Goal: Task Accomplishment & Management: Complete application form

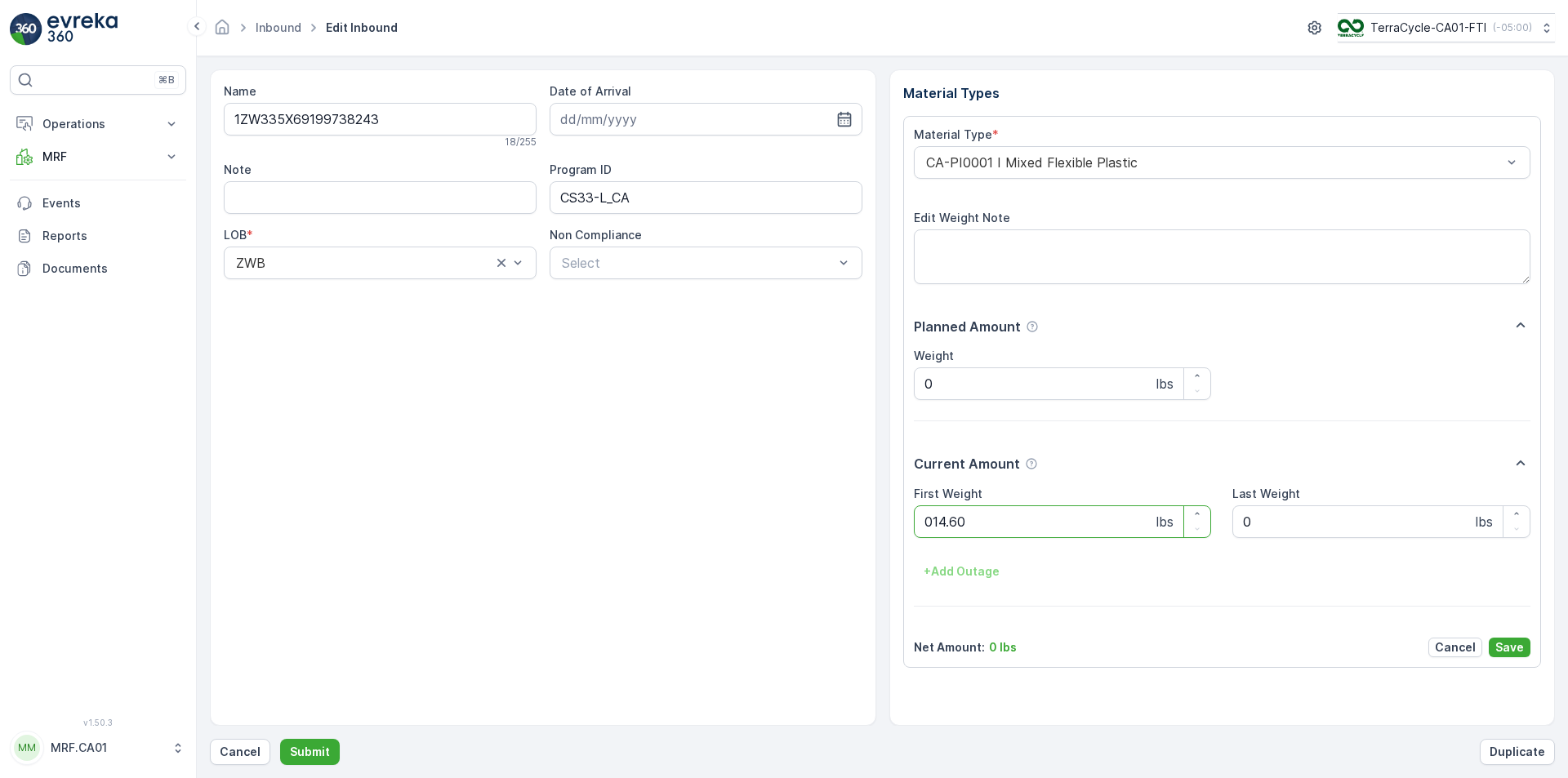
click at [280, 739] on button "Submit" at bounding box center [310, 752] width 60 height 26
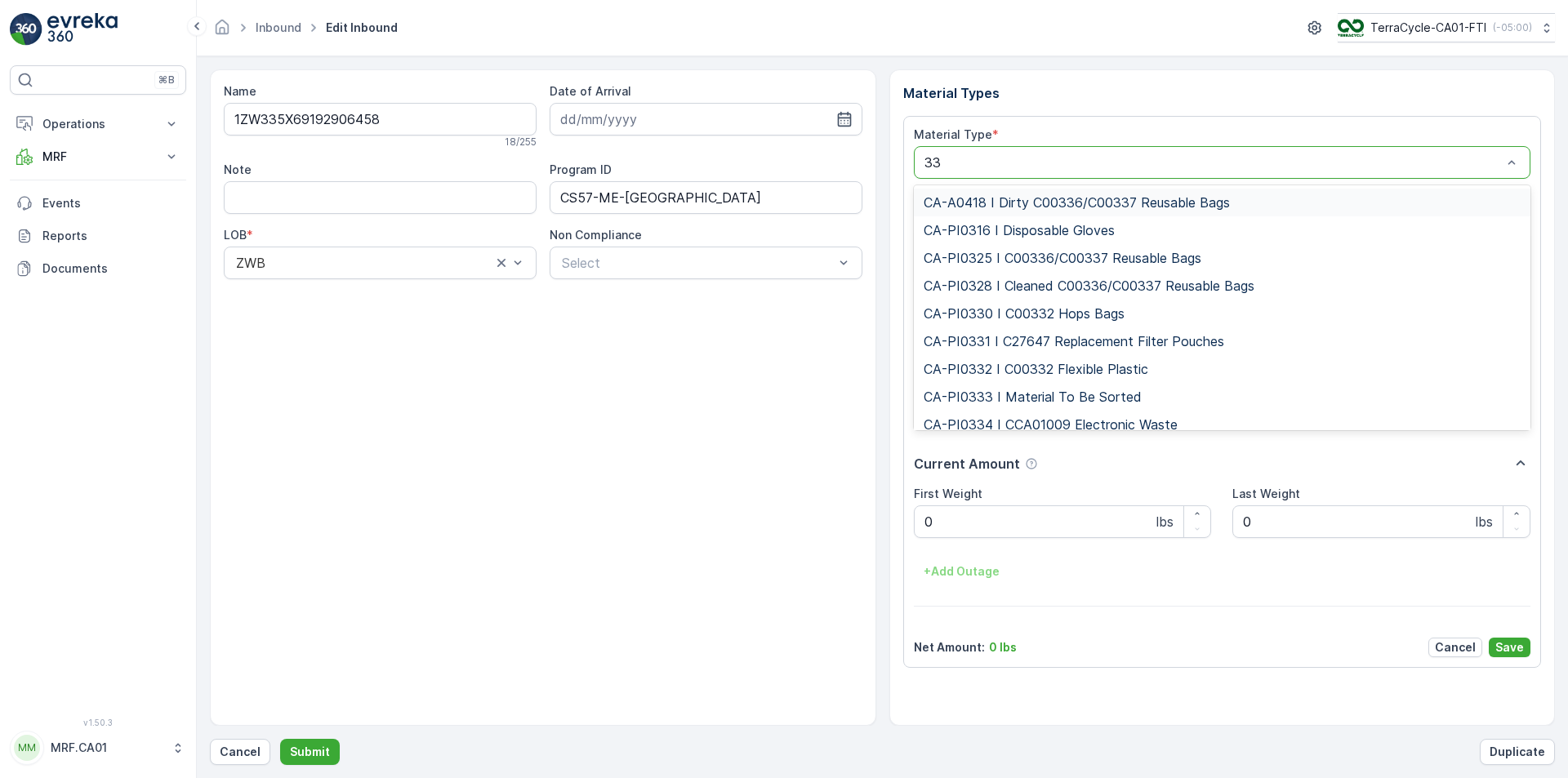
type input "333"
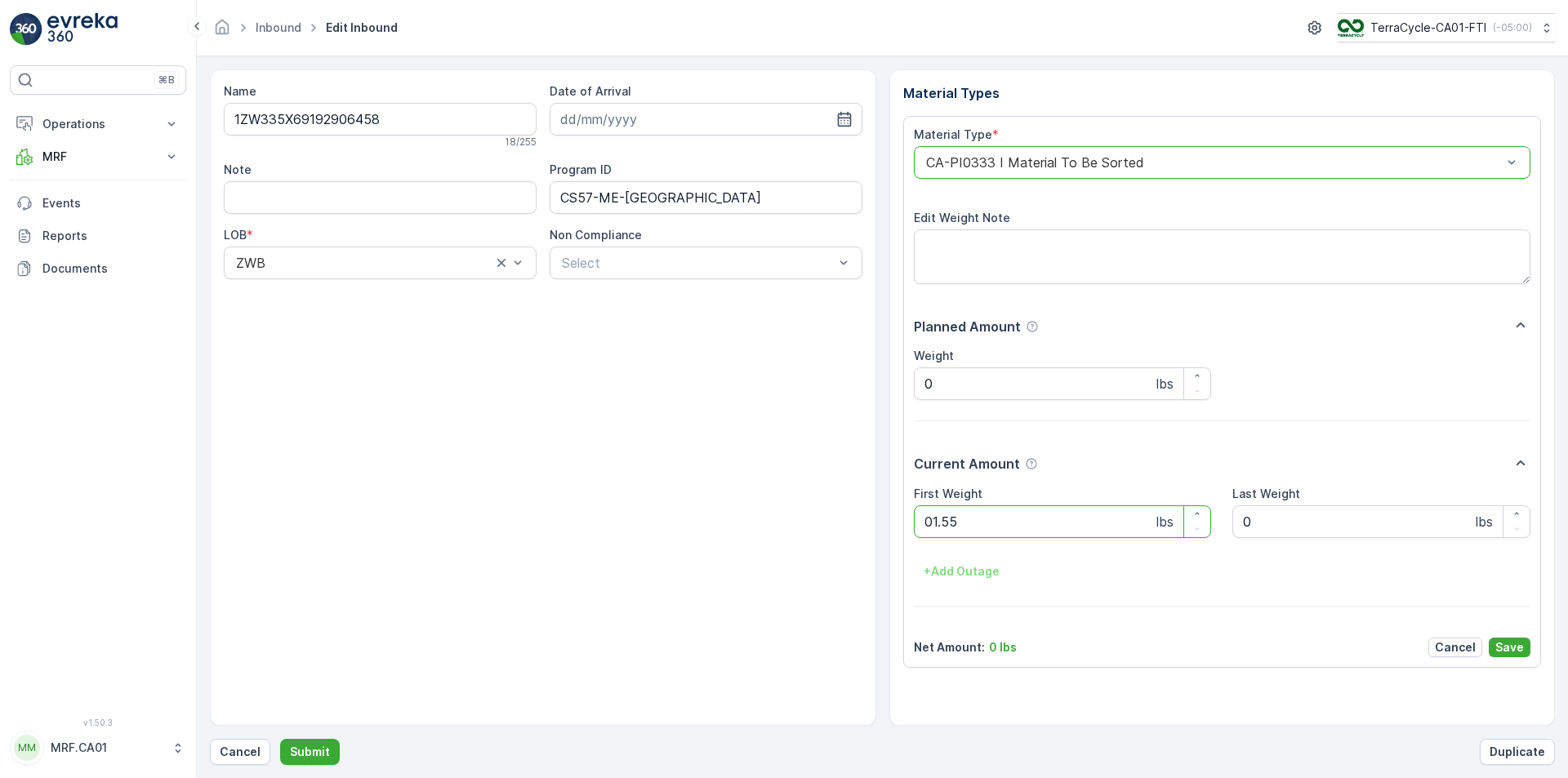
click at [280, 739] on button "Submit" at bounding box center [310, 752] width 60 height 26
type Weight "069"
click at [280, 739] on button "Submit" at bounding box center [310, 752] width 60 height 26
type Weight "031"
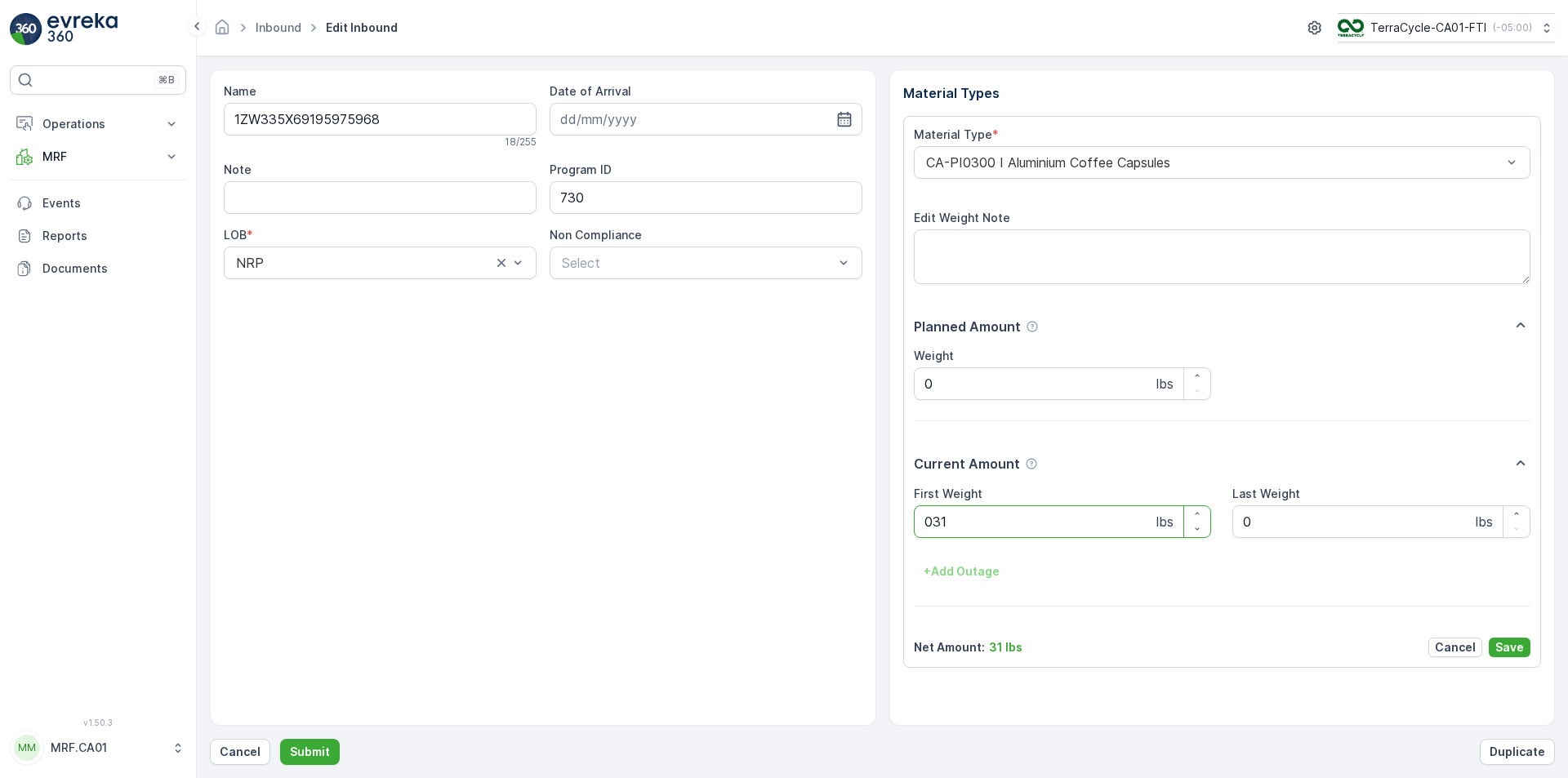
click at [280, 739] on button "Submit" at bounding box center [310, 752] width 60 height 26
type Weight "039"
click at [280, 739] on button "Submit" at bounding box center [310, 752] width 60 height 26
type Weight "044"
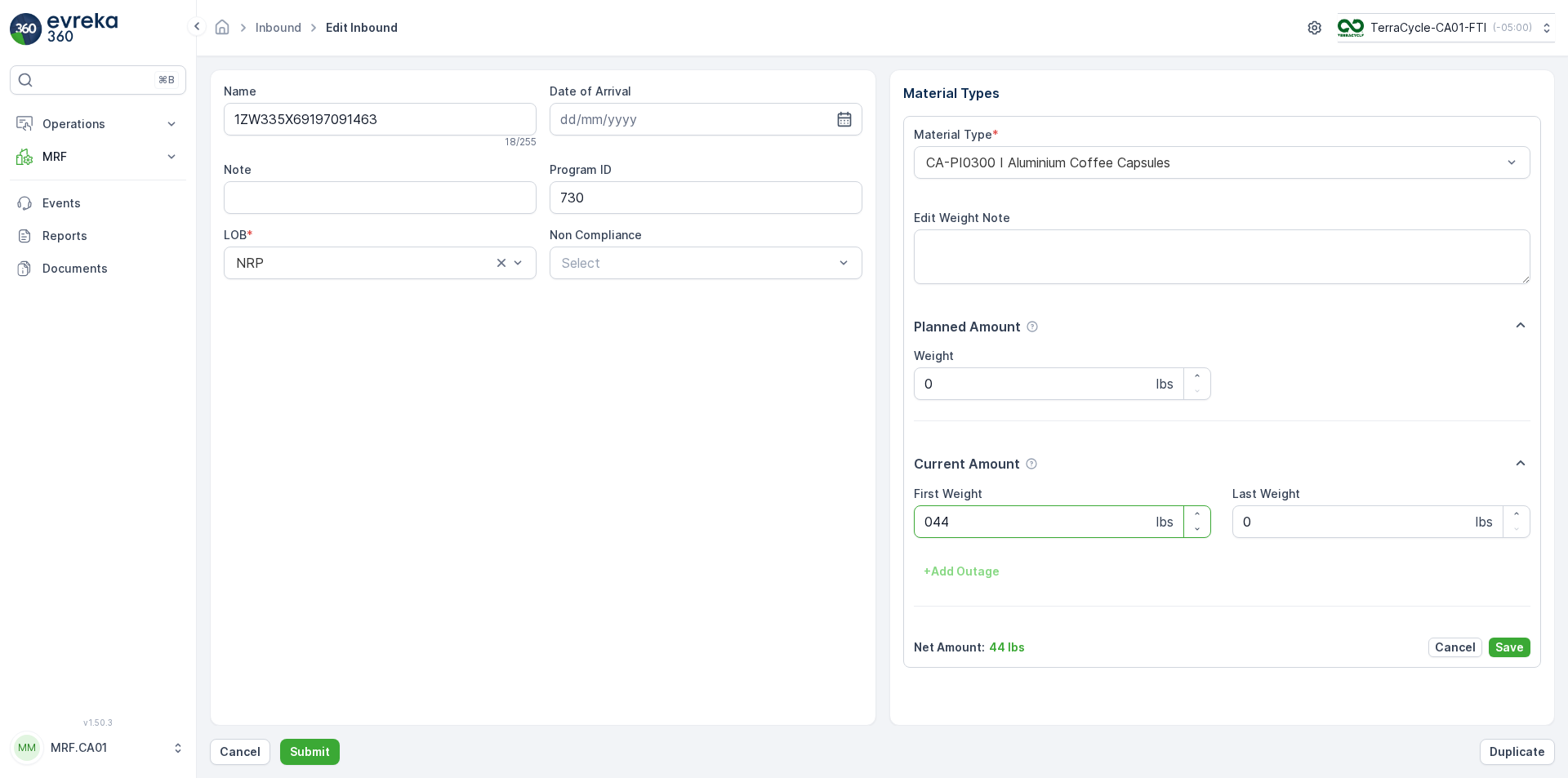
click at [280, 739] on button "Submit" at bounding box center [310, 752] width 60 height 26
type Weight "020"
click at [280, 739] on button "Submit" at bounding box center [310, 752] width 60 height 26
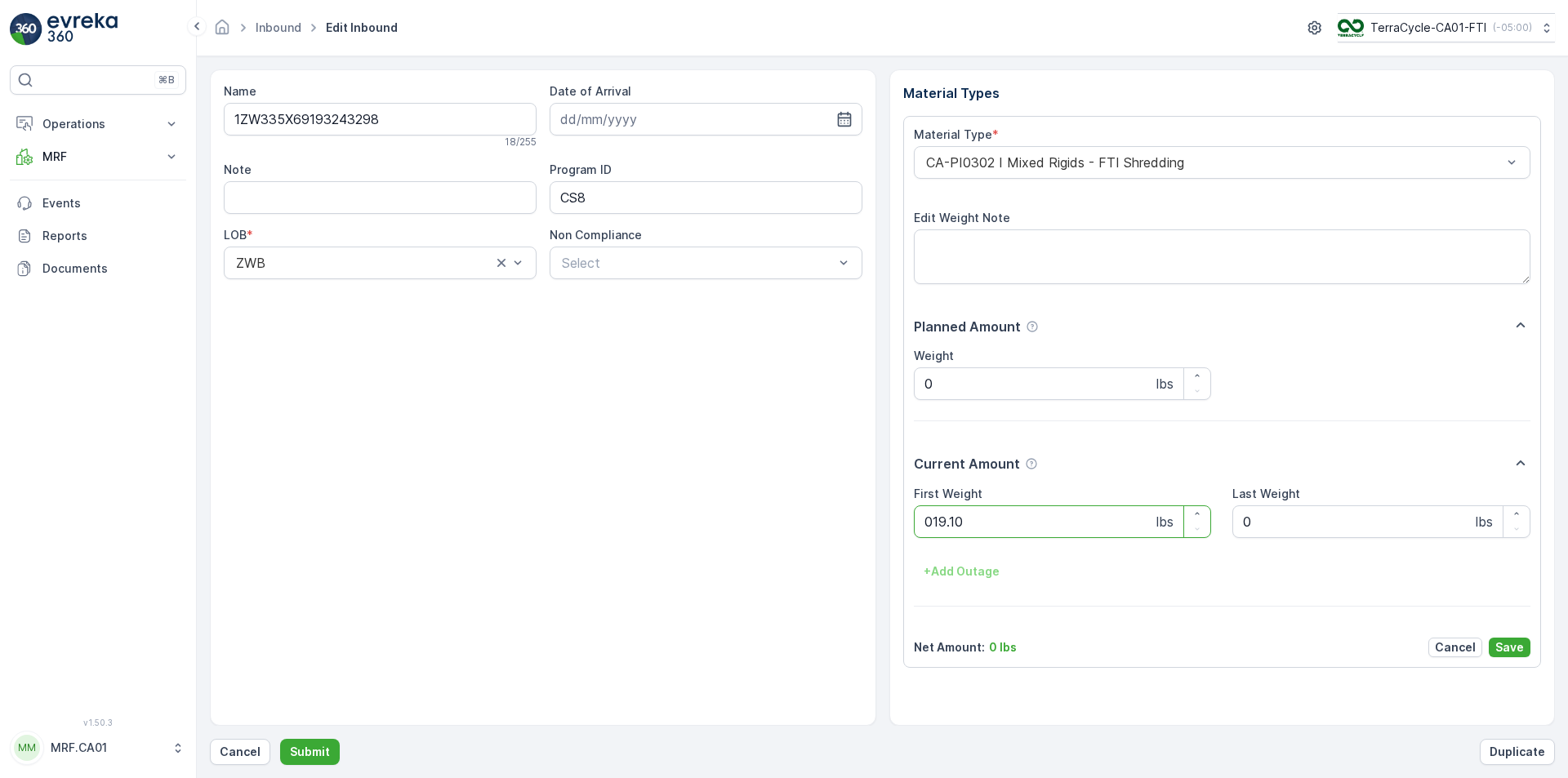
click at [280, 739] on button "Submit" at bounding box center [310, 752] width 60 height 26
type Weight "034"
click at [280, 739] on button "Submit" at bounding box center [310, 752] width 60 height 26
type Weight "030"
click at [280, 739] on button "Submit" at bounding box center [310, 752] width 60 height 26
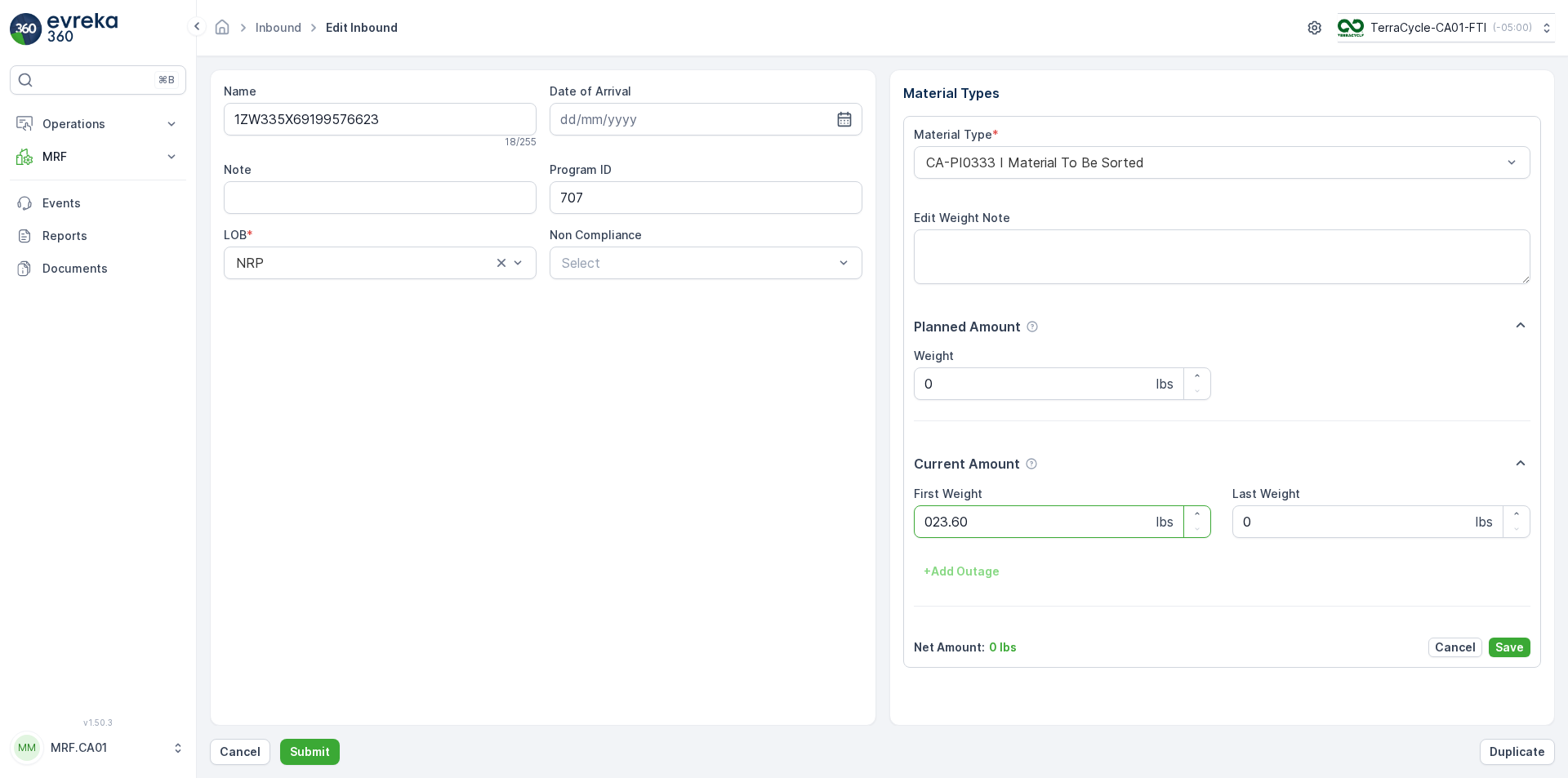
click at [280, 739] on button "Submit" at bounding box center [310, 752] width 60 height 26
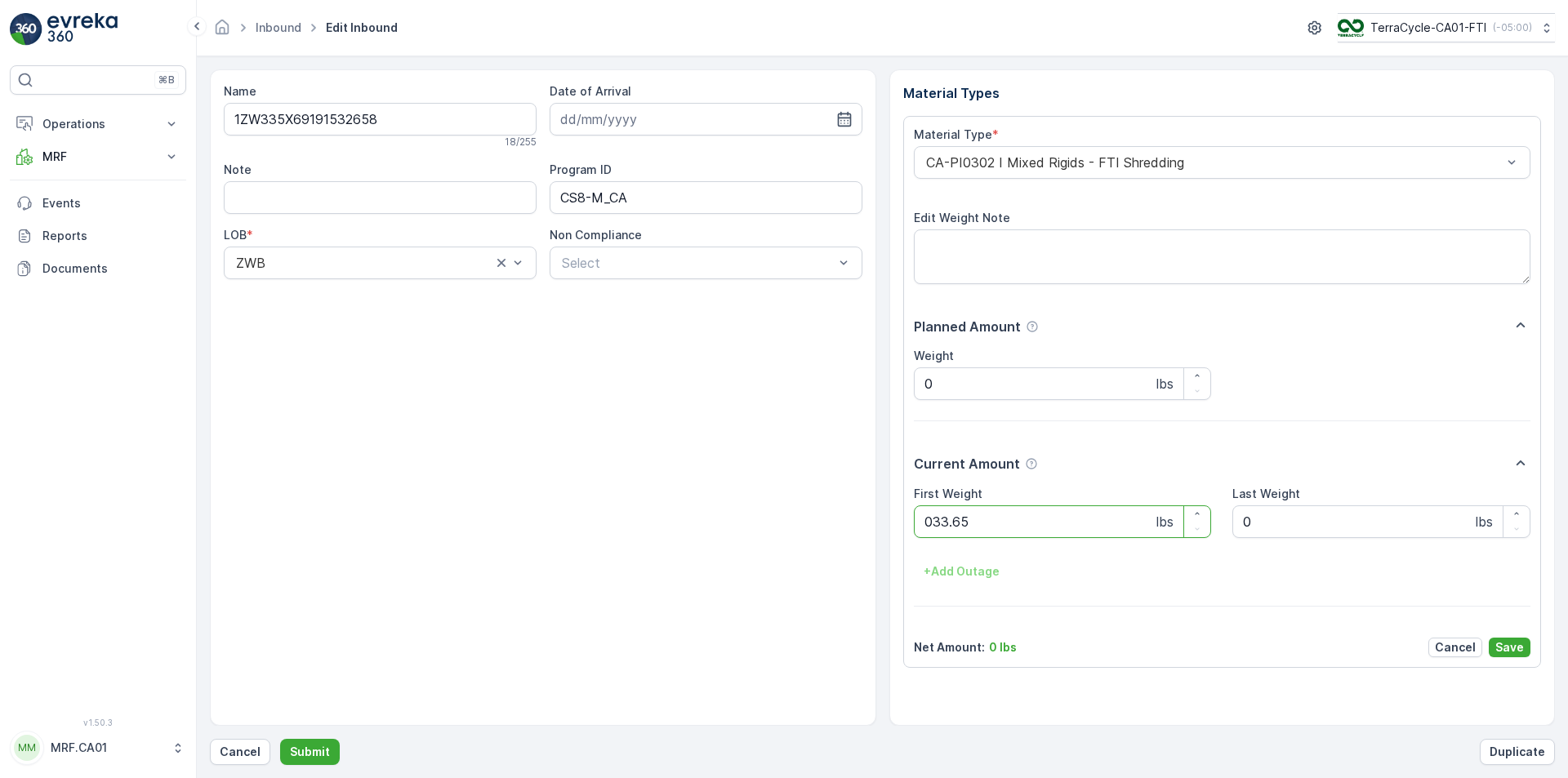
click at [280, 739] on button "Submit" at bounding box center [310, 752] width 60 height 26
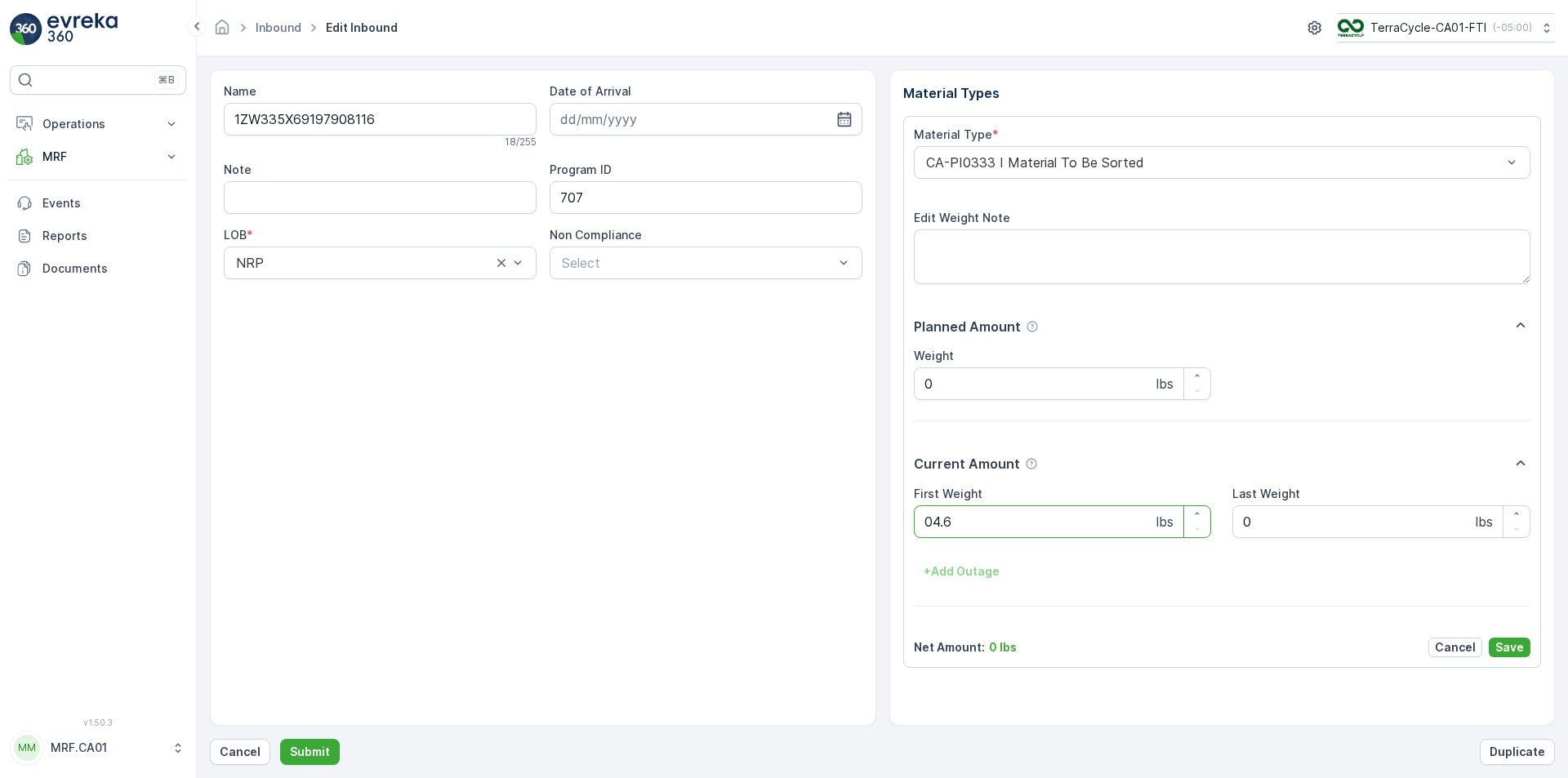
type Weight "04.65"
click at [280, 739] on button "Submit" at bounding box center [310, 752] width 60 height 26
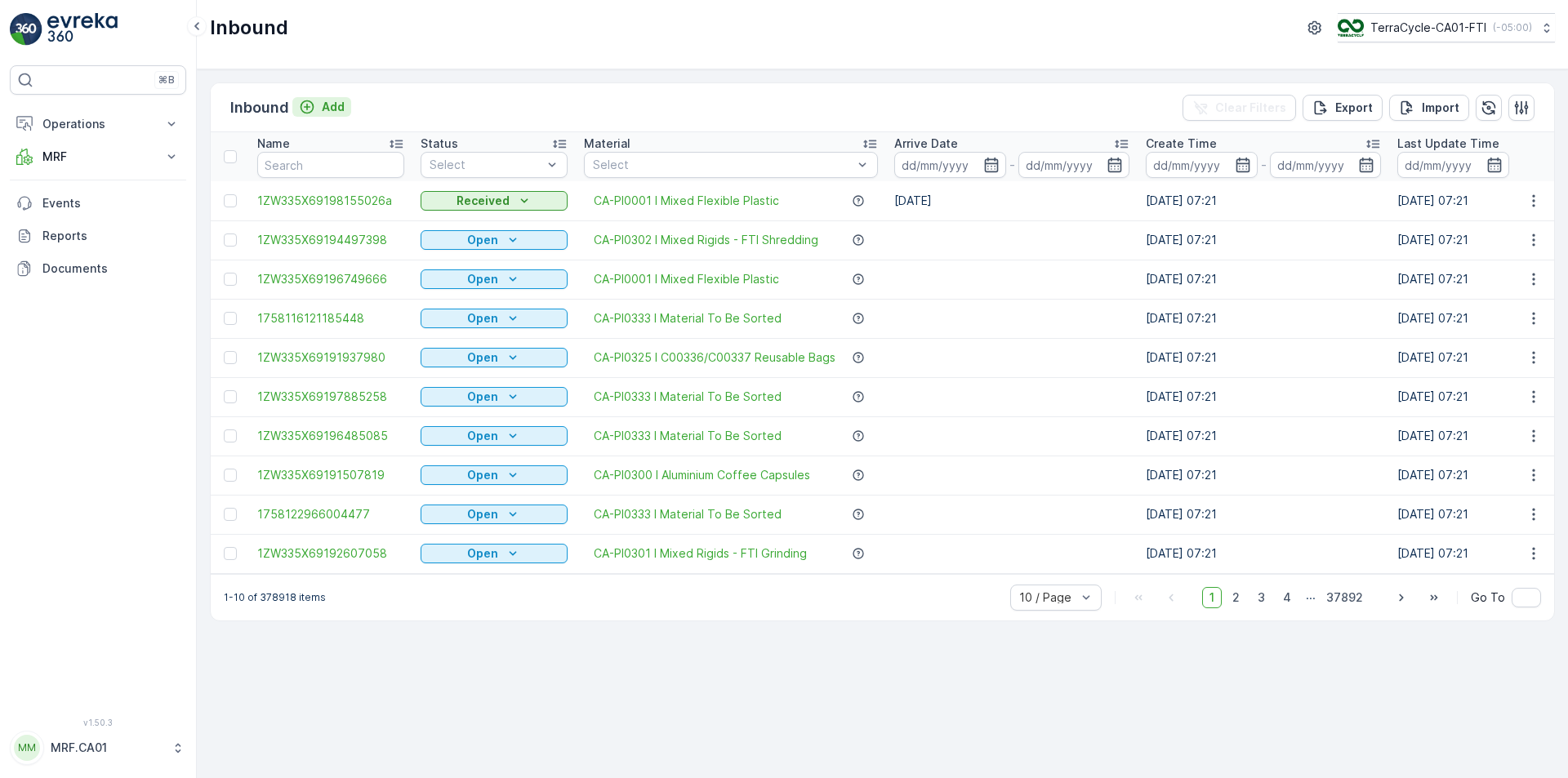
click at [340, 98] on button "Add" at bounding box center [321, 107] width 59 height 19
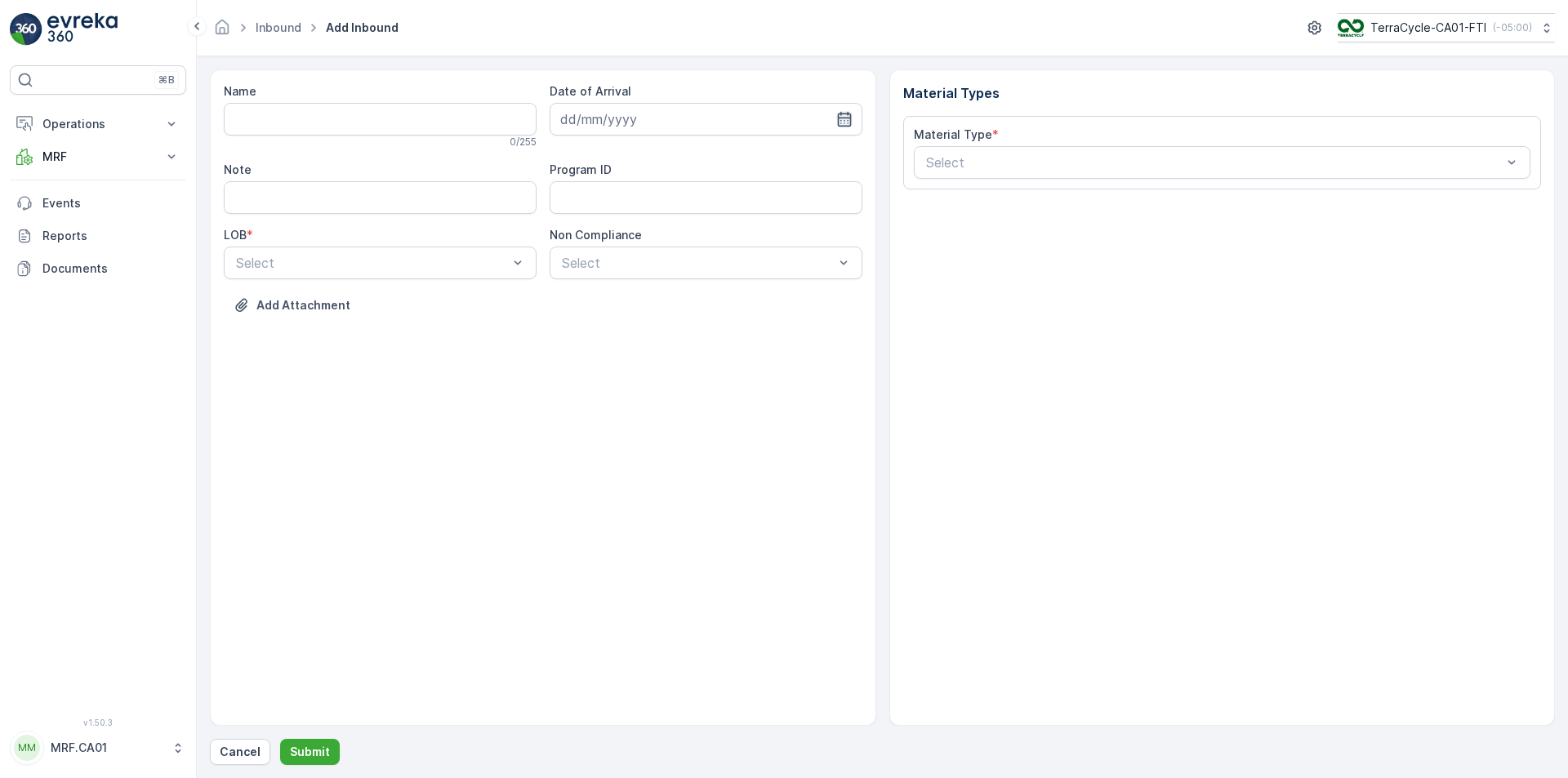
click at [836, 120] on icon "button" at bounding box center [844, 119] width 16 height 16
click at [697, 280] on div "18" at bounding box center [695, 289] width 26 height 26
type input "[DATE]"
click at [407, 251] on div "Select" at bounding box center [380, 262] width 313 height 33
click at [390, 298] on div "NRP" at bounding box center [380, 303] width 293 height 15
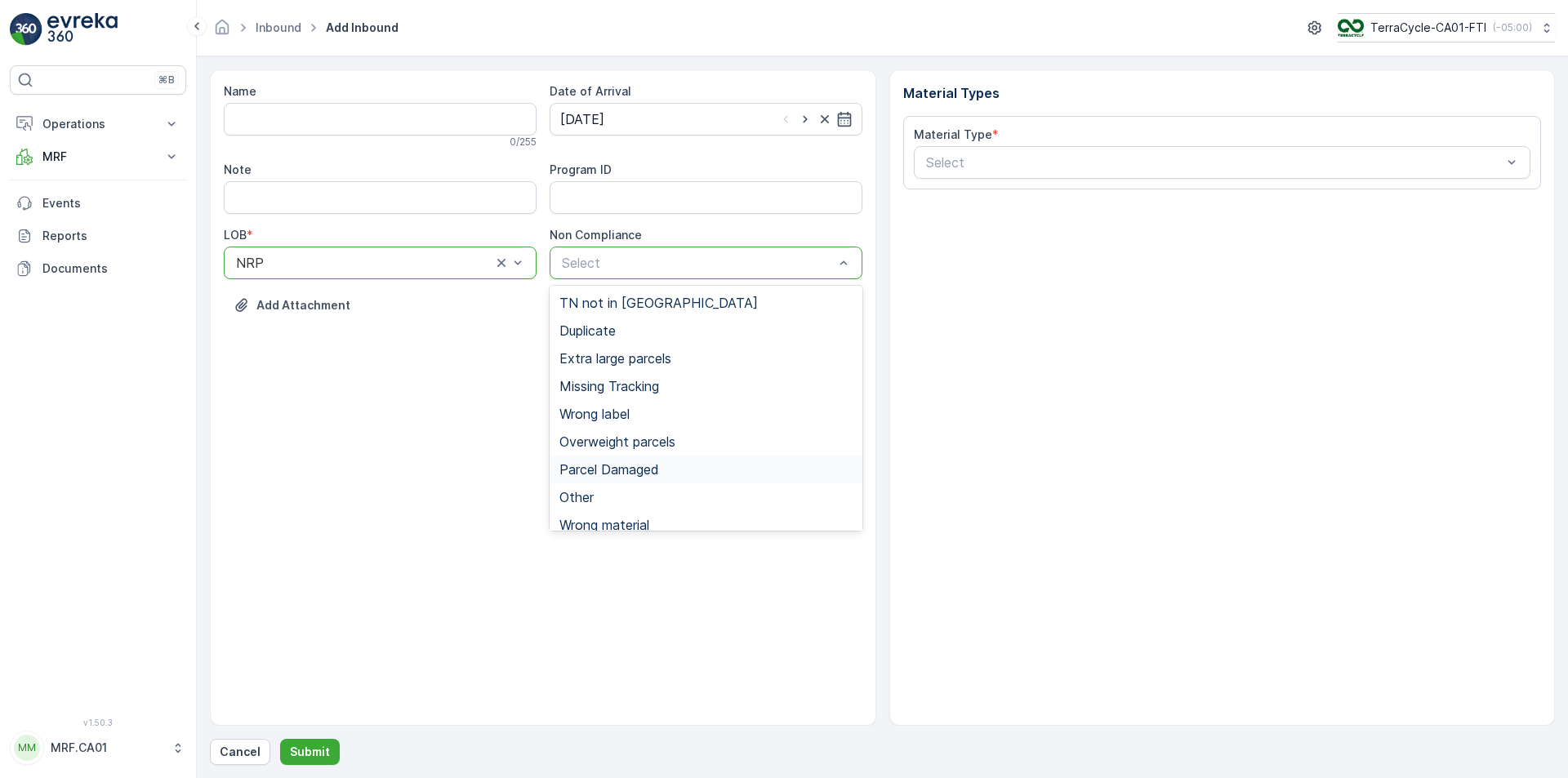
click at [615, 469] on span "Parcel Damaged" at bounding box center [608, 469] width 100 height 15
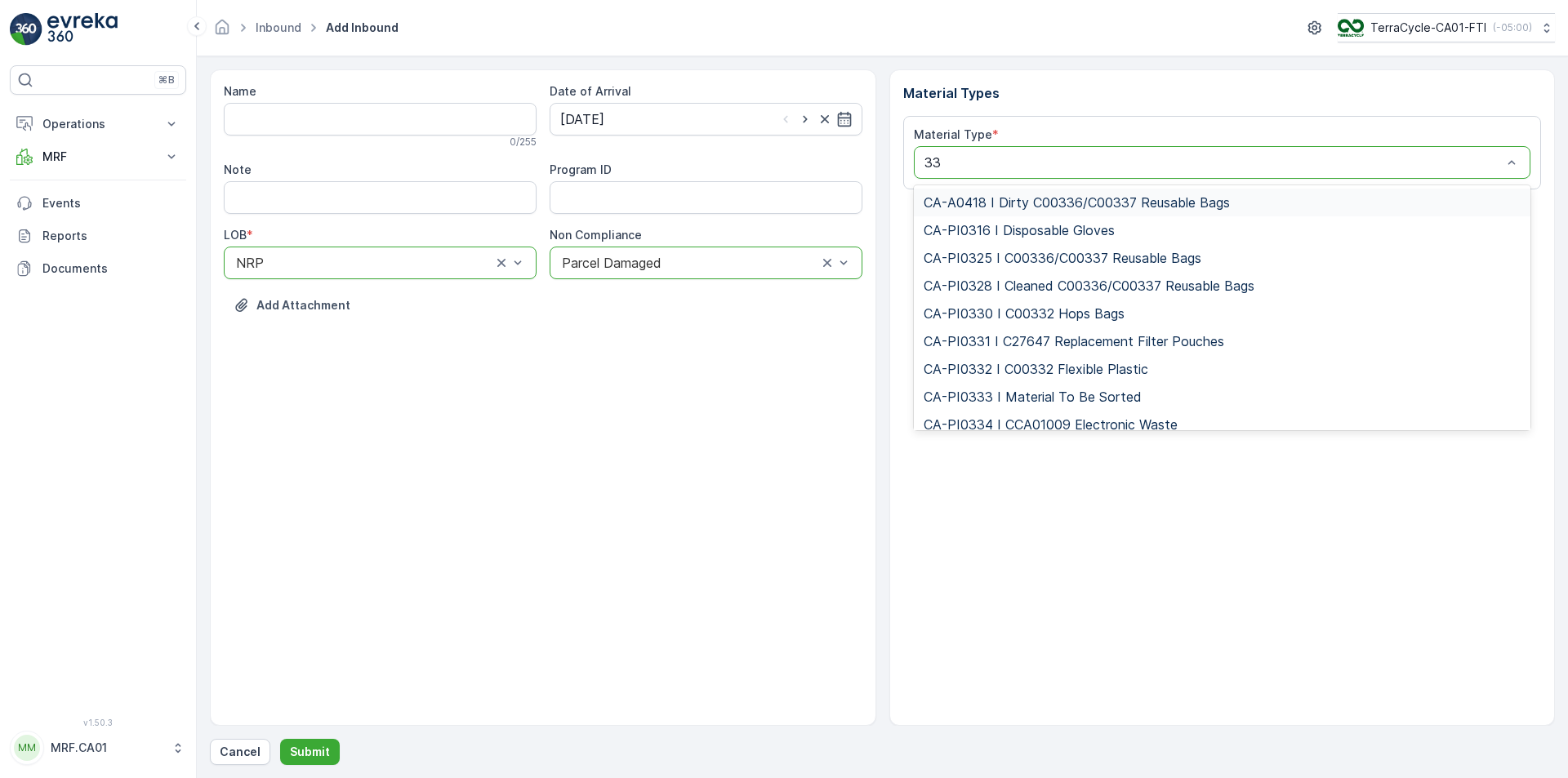
type input "333"
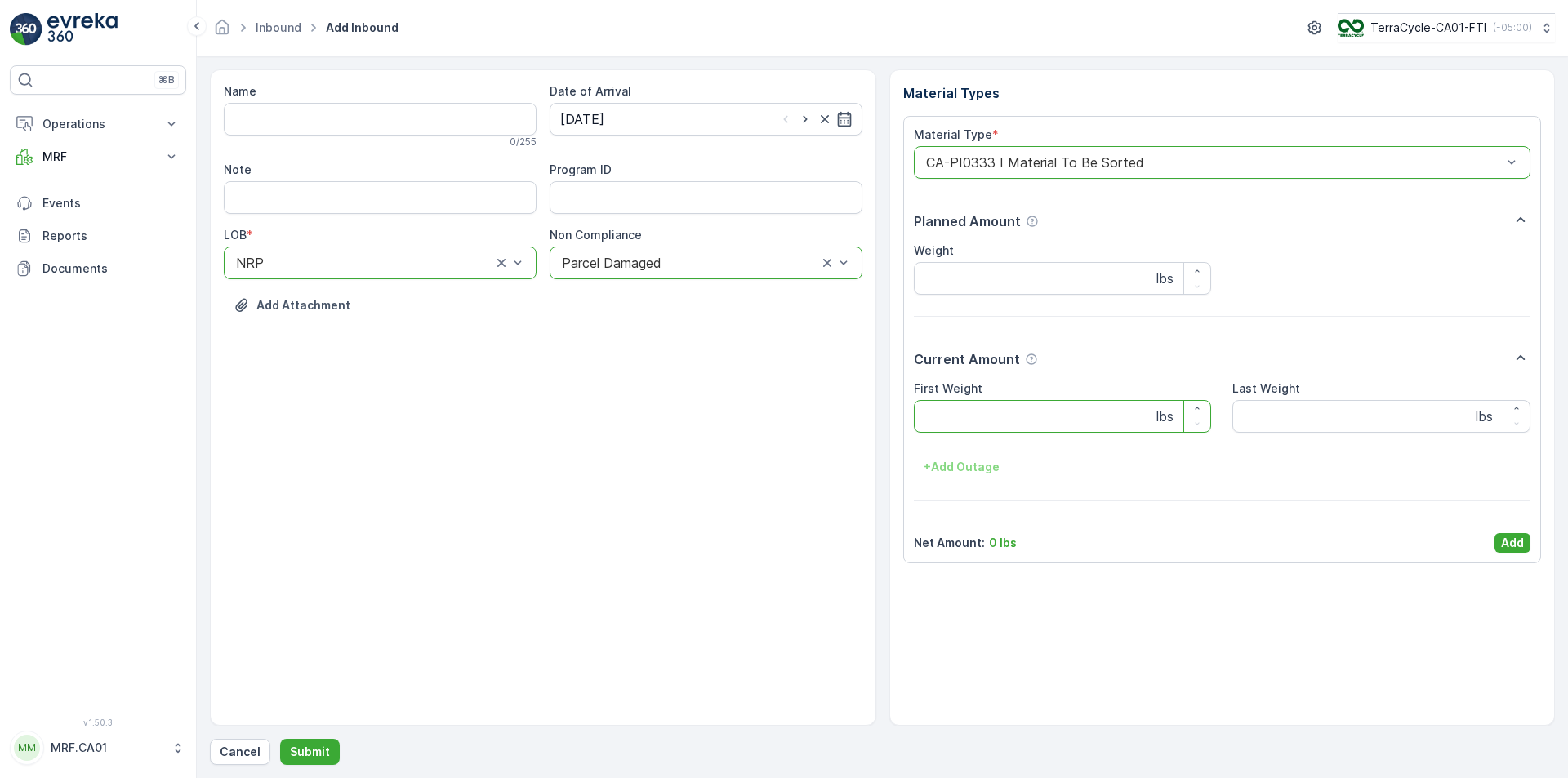
click at [984, 419] on Weight "First Weight" at bounding box center [1063, 416] width 298 height 33
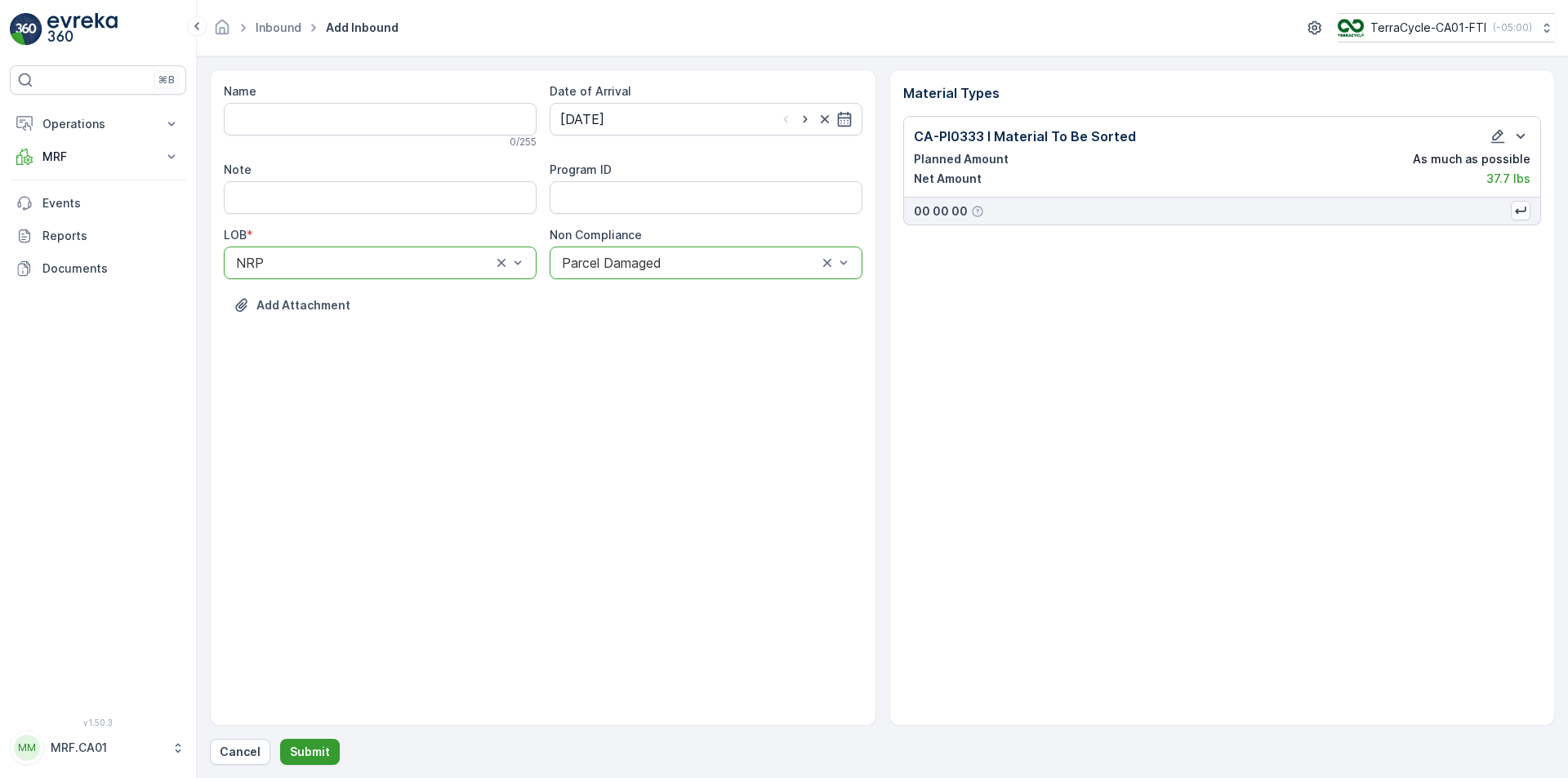
click at [312, 756] on p "Submit" at bounding box center [309, 752] width 40 height 16
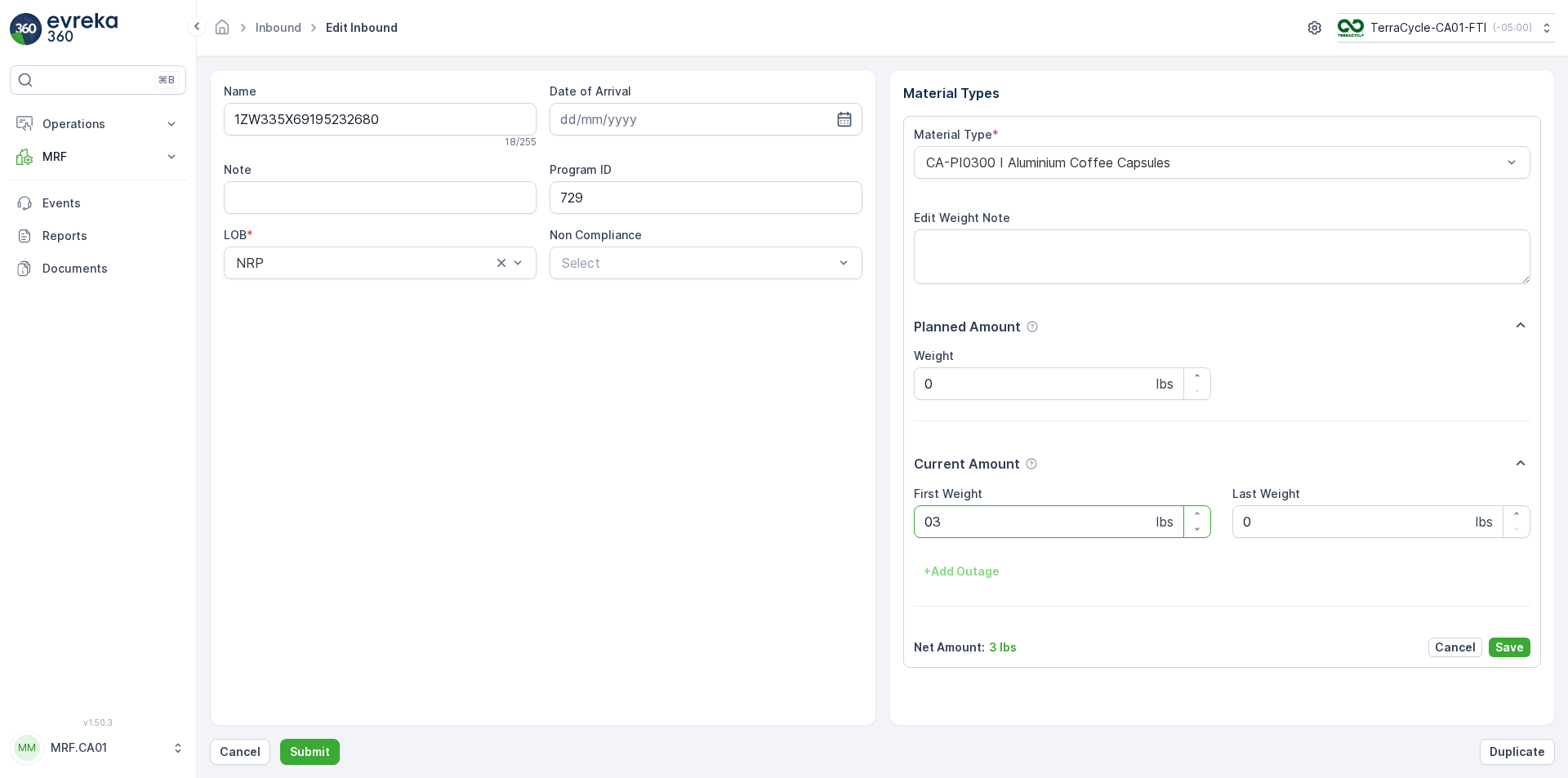
type Weight "031"
click at [280, 739] on button "Submit" at bounding box center [310, 752] width 60 height 26
type Weight "047"
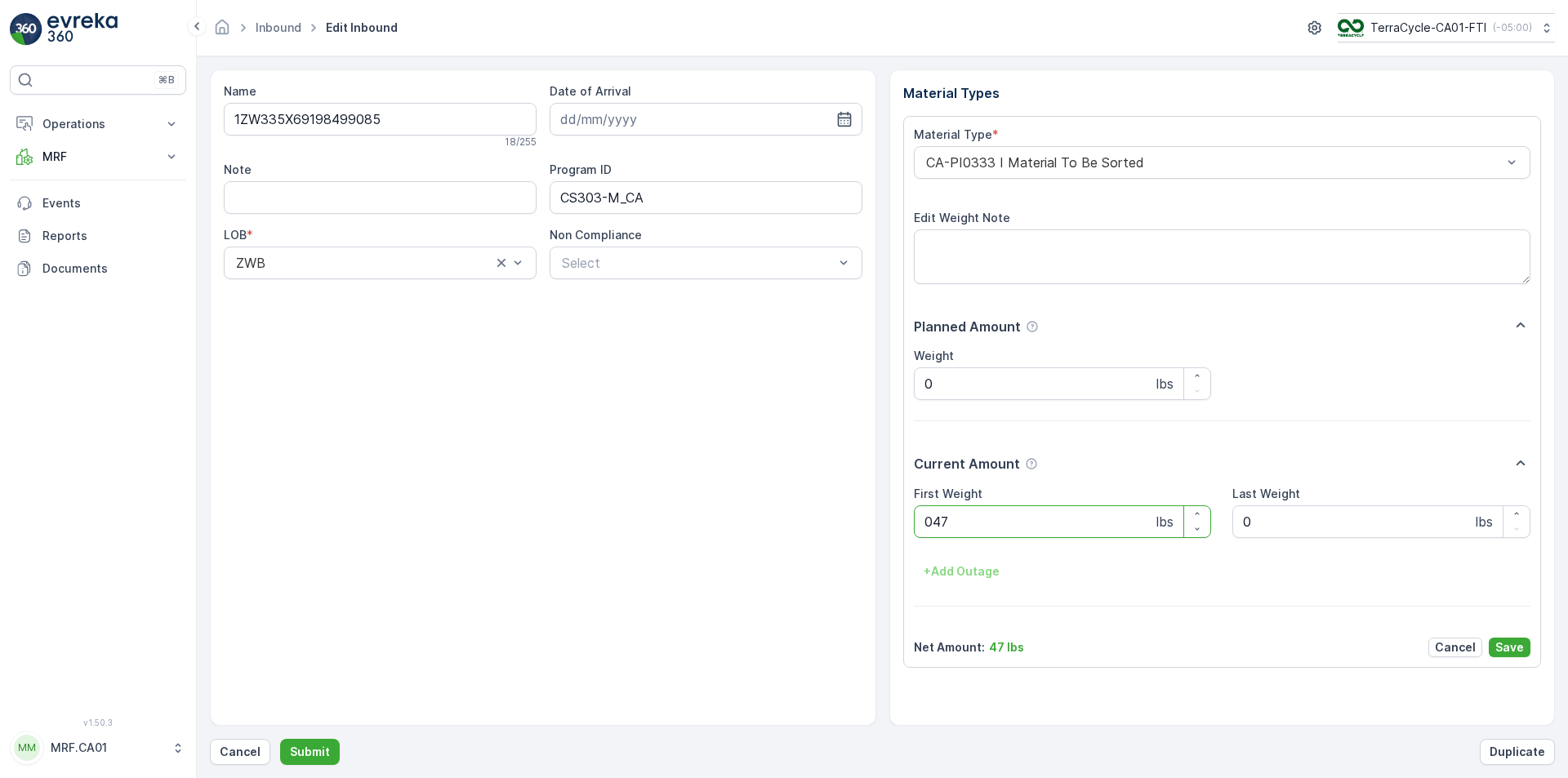
click at [280, 739] on button "Submit" at bounding box center [310, 752] width 60 height 26
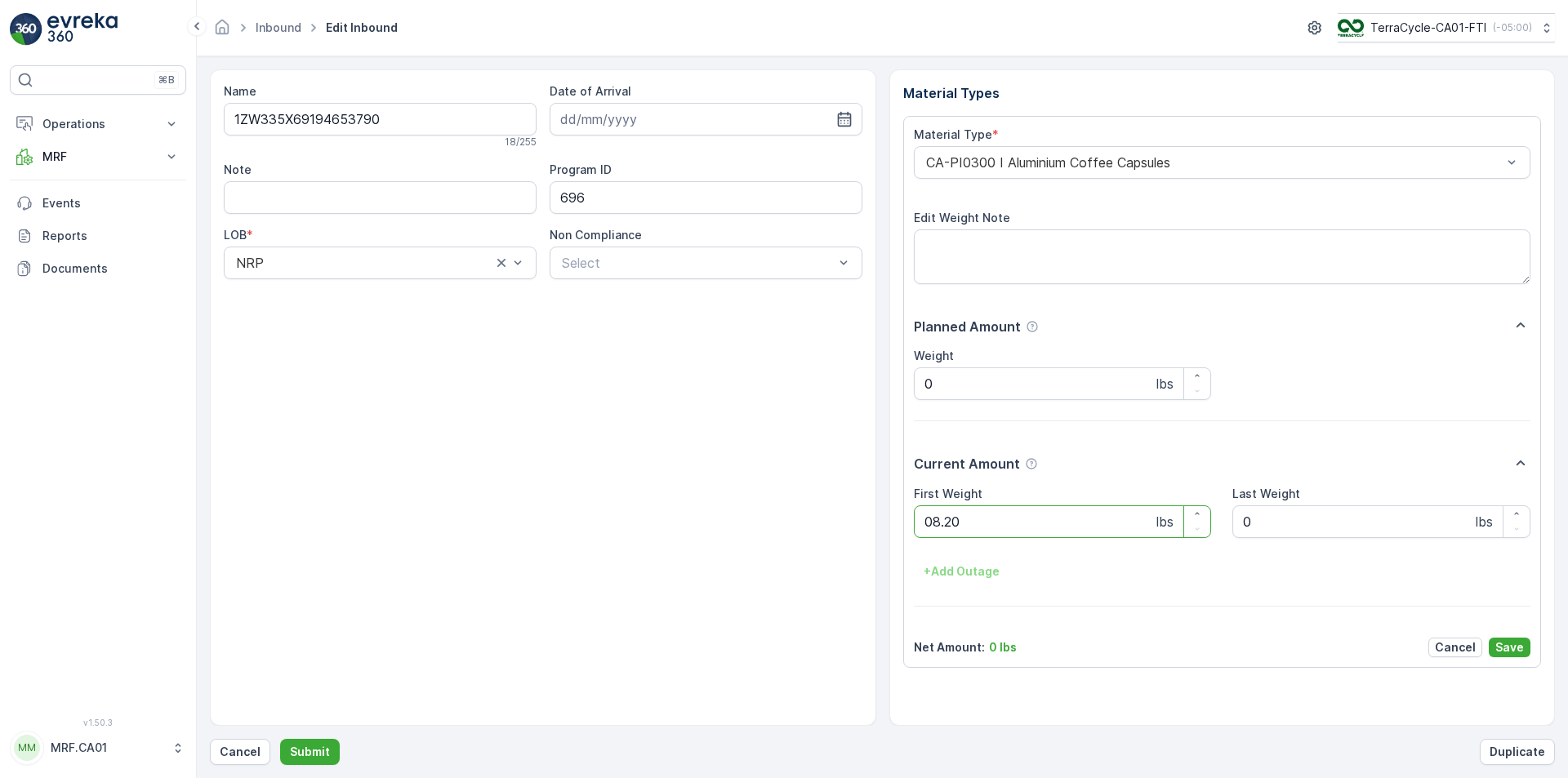
click at [280, 739] on button "Submit" at bounding box center [310, 752] width 60 height 26
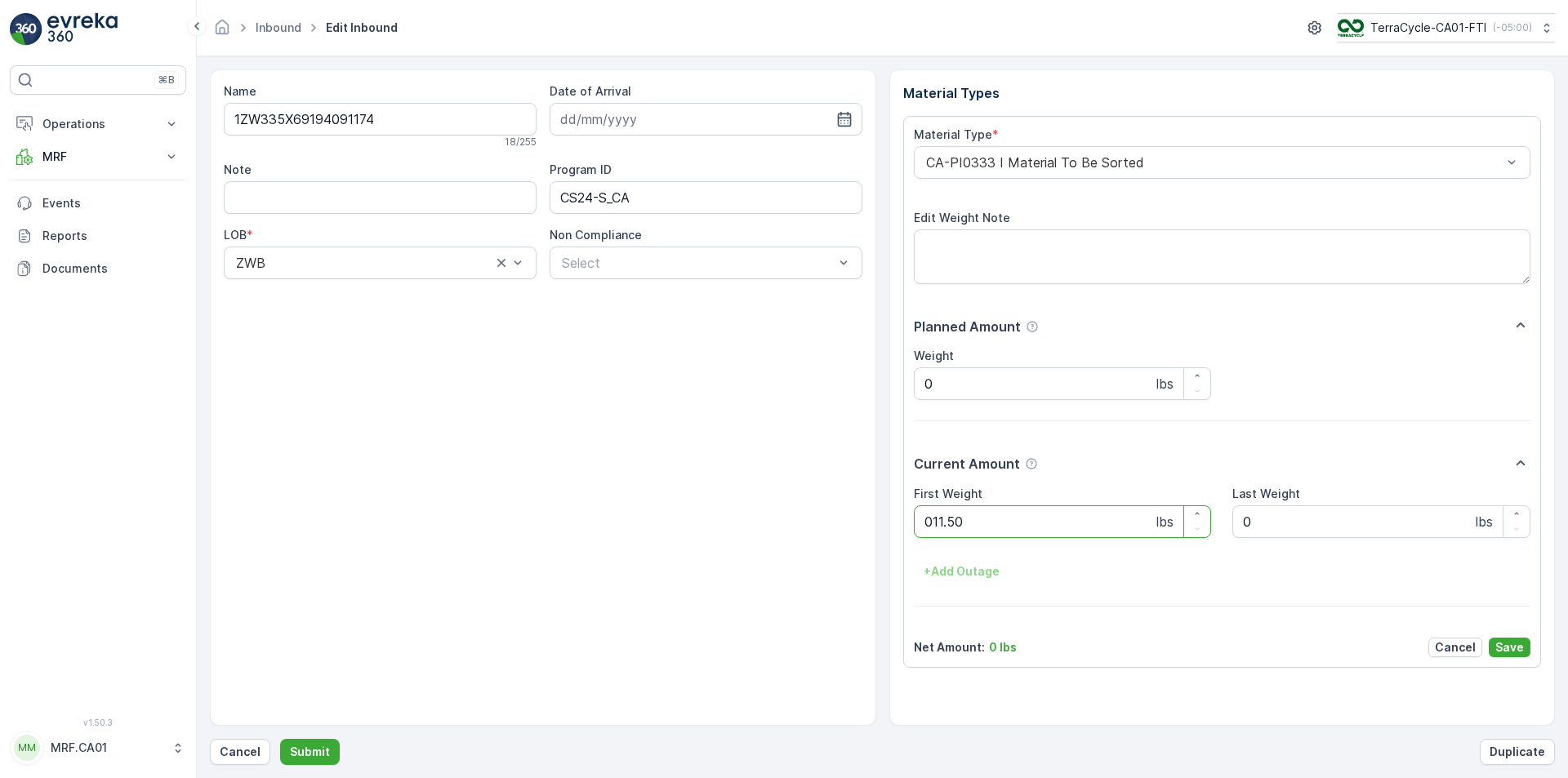
click at [280, 739] on button "Submit" at bounding box center [310, 752] width 60 height 26
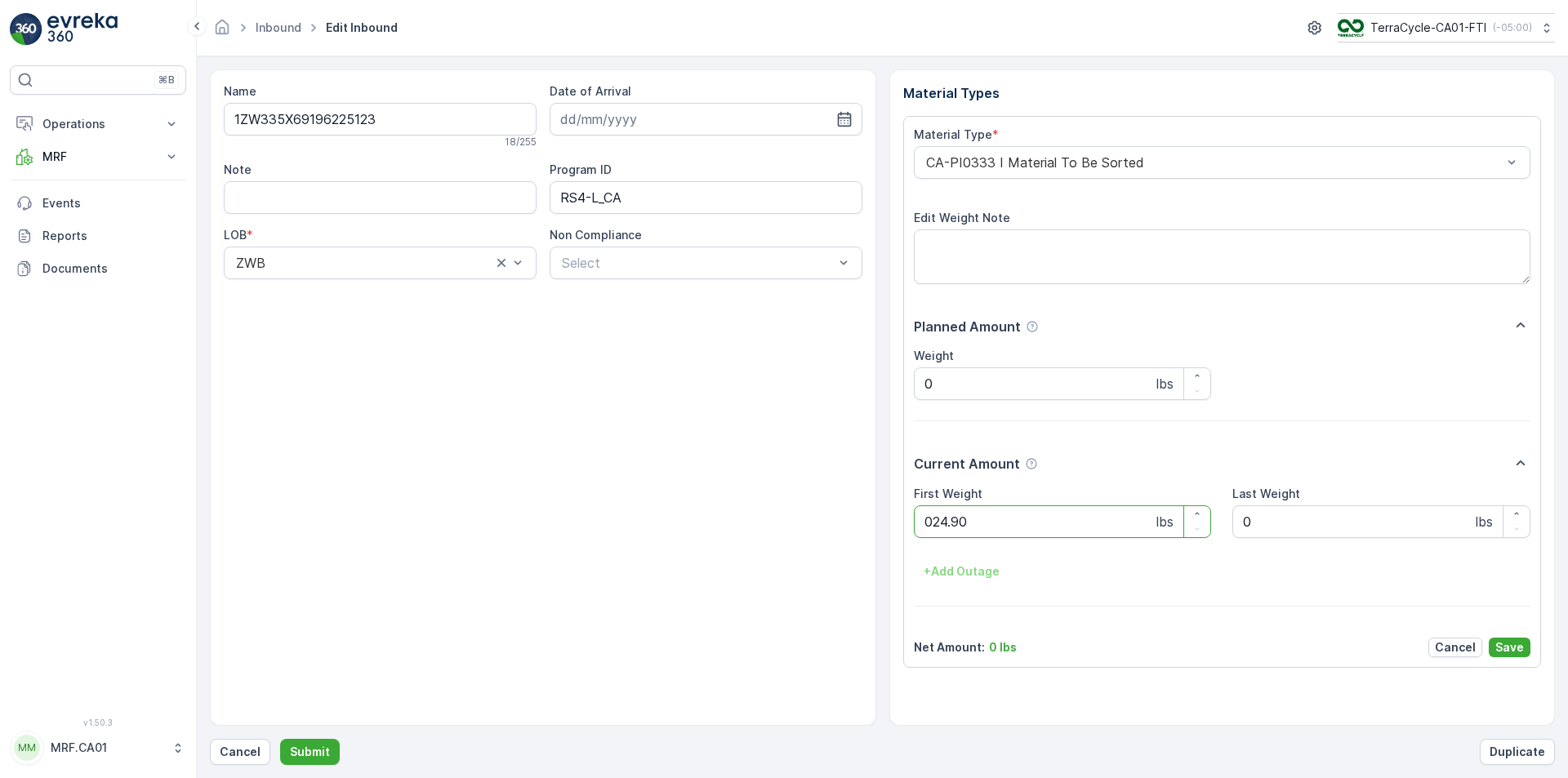
click at [280, 739] on button "Submit" at bounding box center [310, 752] width 60 height 26
type Weight "021"
click at [280, 739] on button "Submit" at bounding box center [310, 752] width 60 height 26
type Weight "037"
click at [280, 739] on button "Submit" at bounding box center [310, 752] width 60 height 26
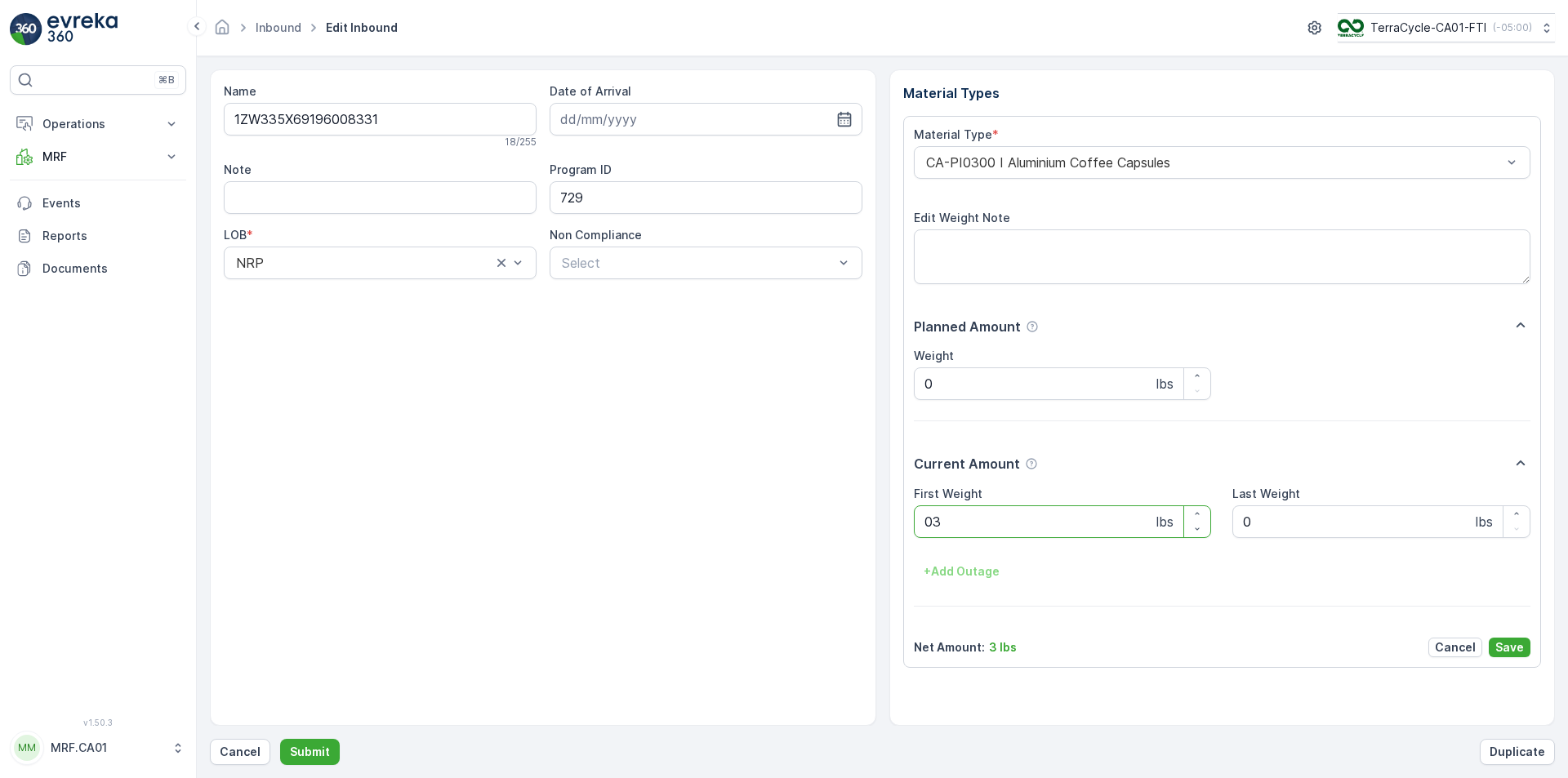
type Weight "035"
click at [280, 739] on button "Submit" at bounding box center [310, 752] width 60 height 26
type Weight "030"
click at [280, 739] on button "Submit" at bounding box center [310, 752] width 60 height 26
type Weight "030"
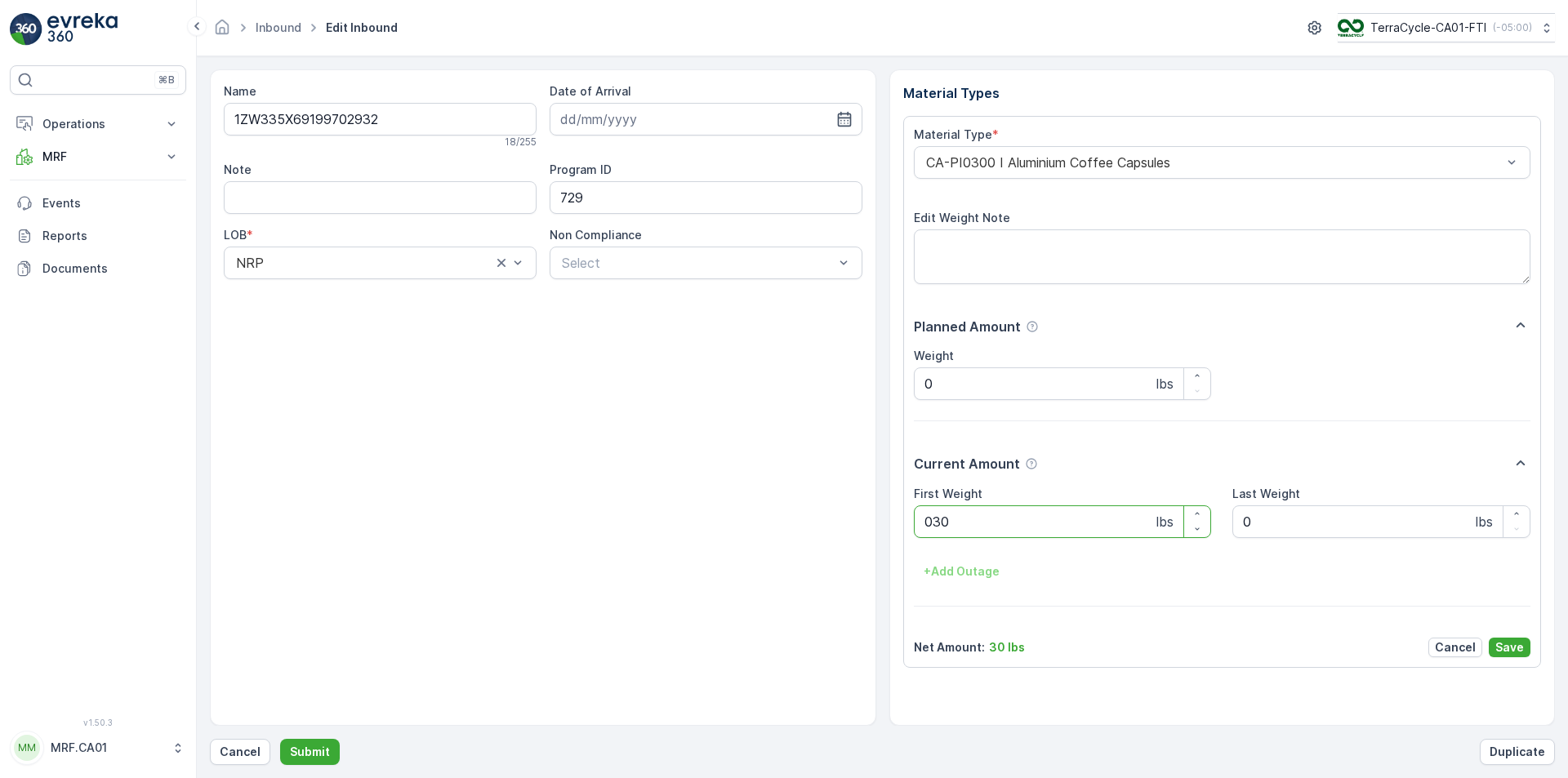
click at [280, 739] on button "Submit" at bounding box center [310, 752] width 60 height 26
type Weight "029"
click at [280, 739] on button "Submit" at bounding box center [310, 752] width 60 height 26
type Weight "035"
click at [280, 739] on button "Submit" at bounding box center [310, 752] width 60 height 26
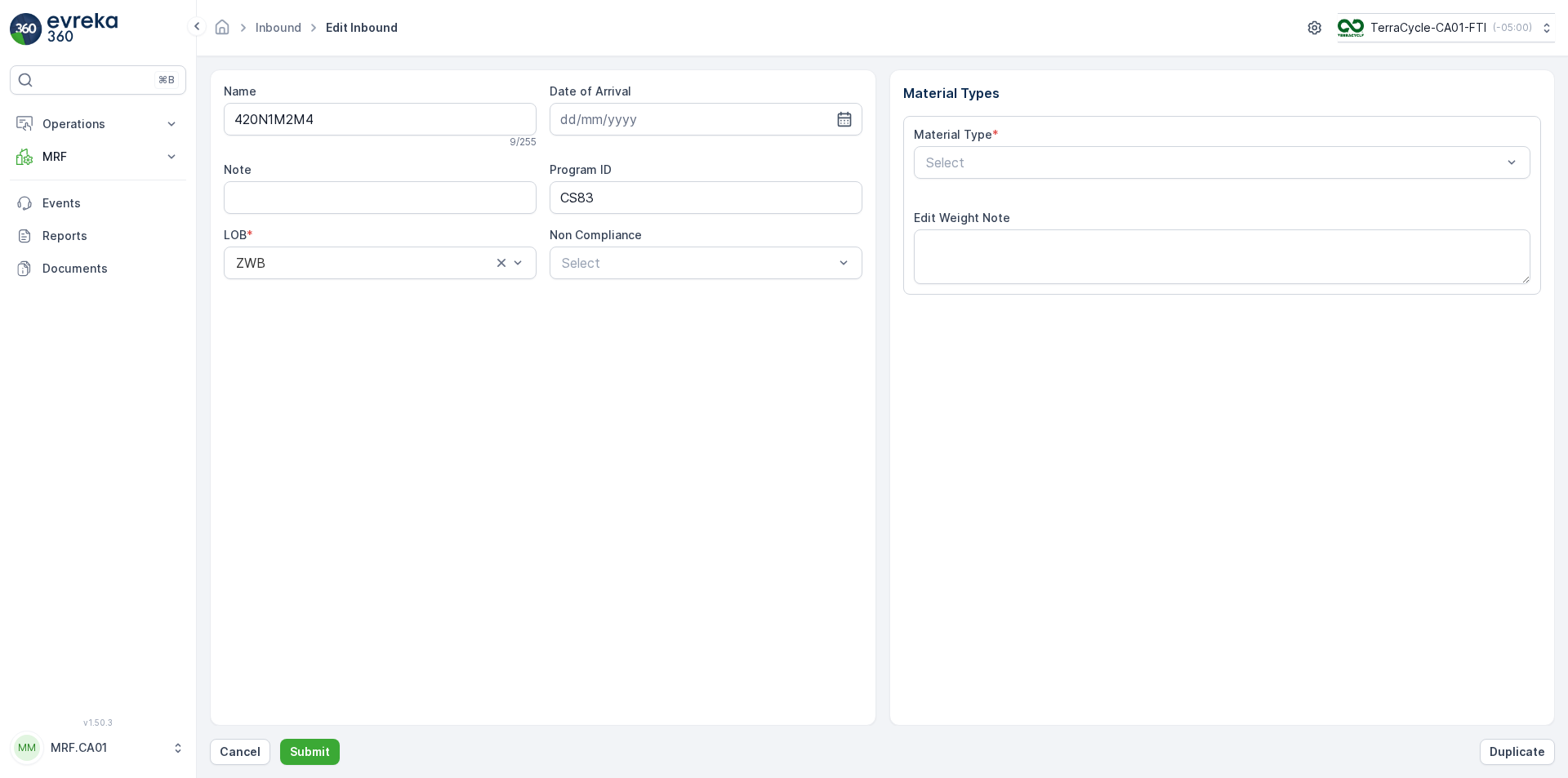
type input "[DATE]"
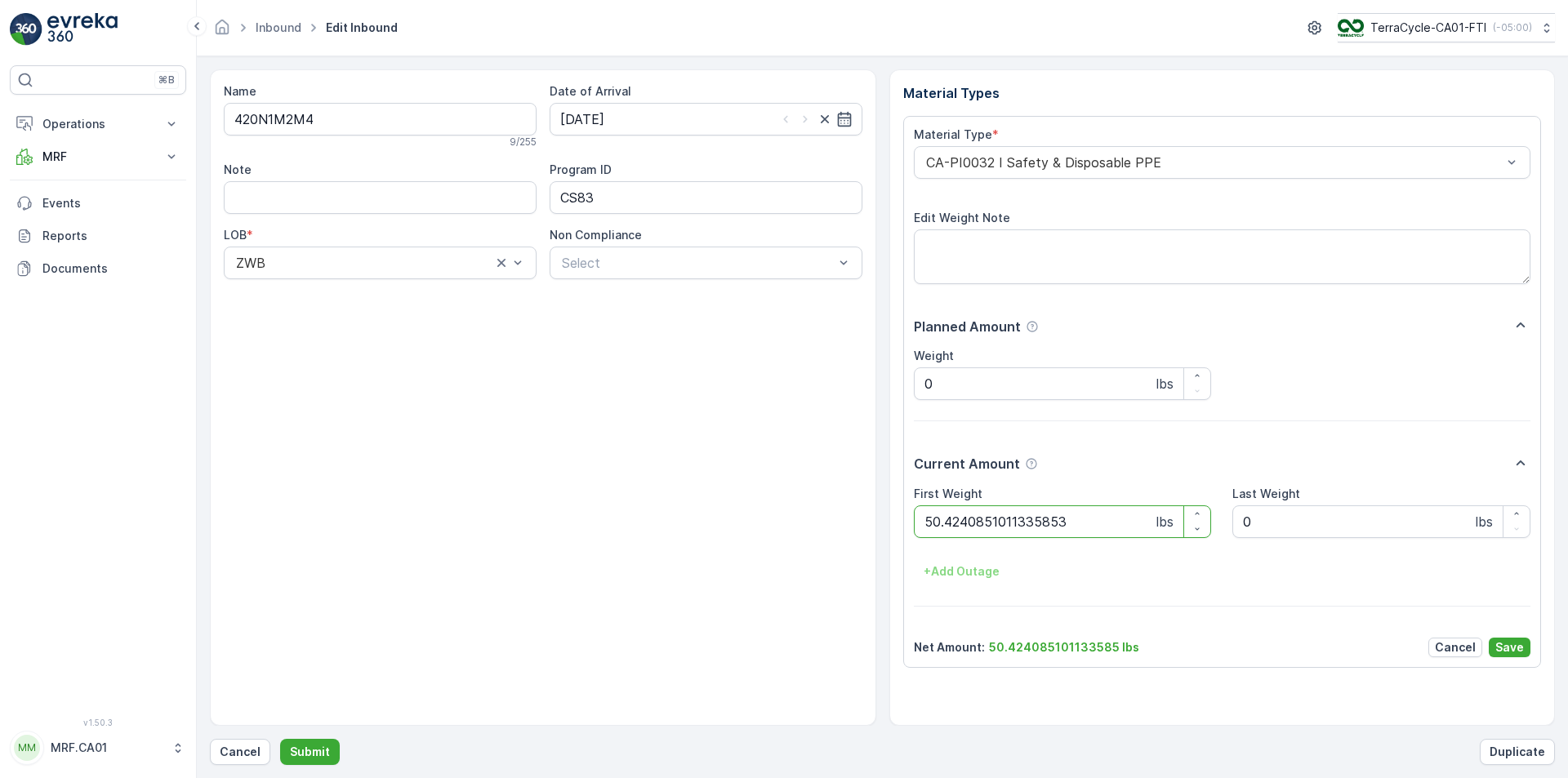
type Weight "50.42408510113358536"
click at [280, 739] on button "Submit" at bounding box center [310, 752] width 60 height 26
type Weight "036"
click at [280, 739] on button "Submit" at bounding box center [310, 752] width 60 height 26
type Weight "061"
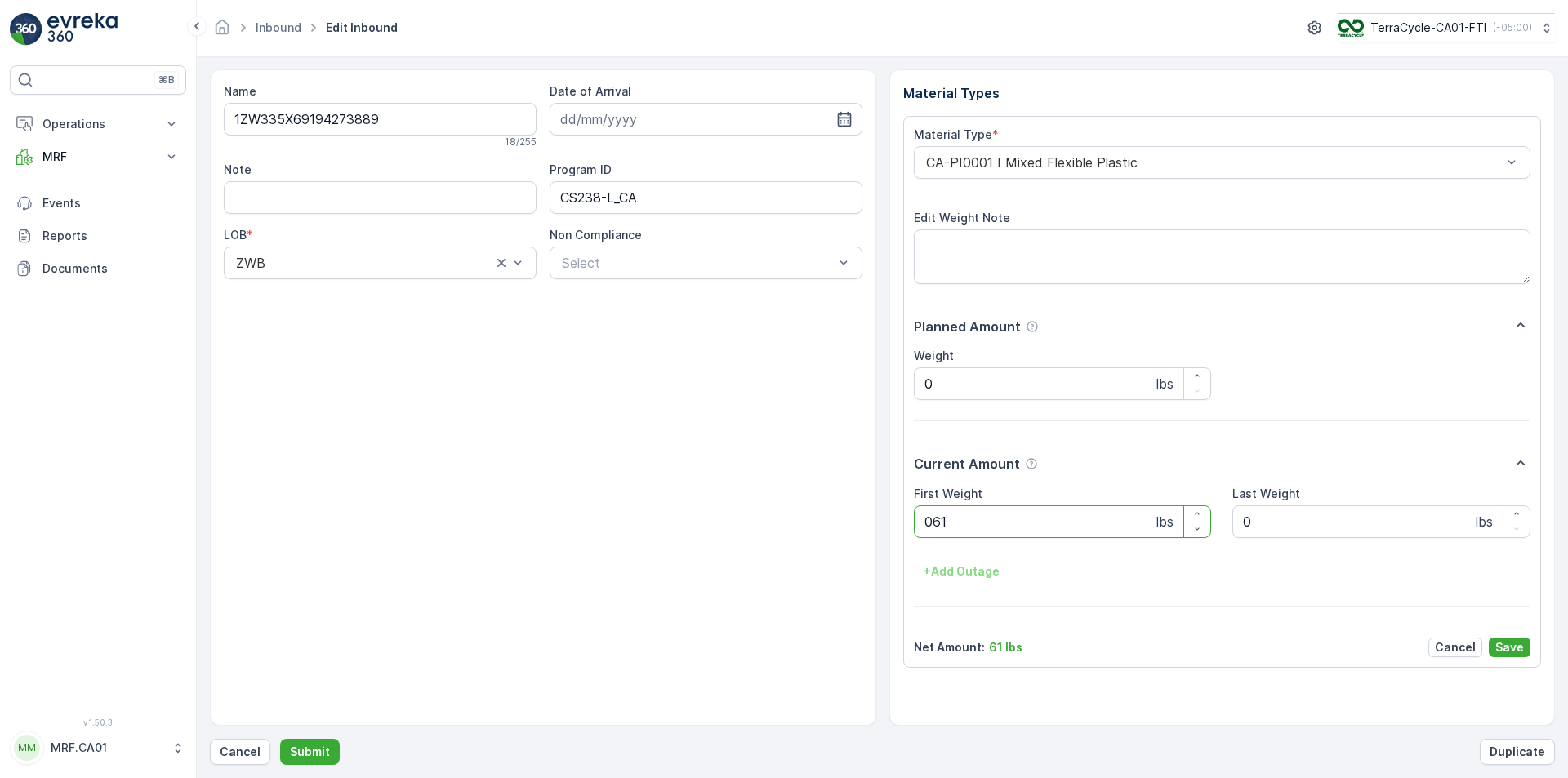
click at [280, 739] on button "Submit" at bounding box center [310, 752] width 60 height 26
type Weight "033"
click at [280, 739] on button "Submit" at bounding box center [310, 752] width 60 height 26
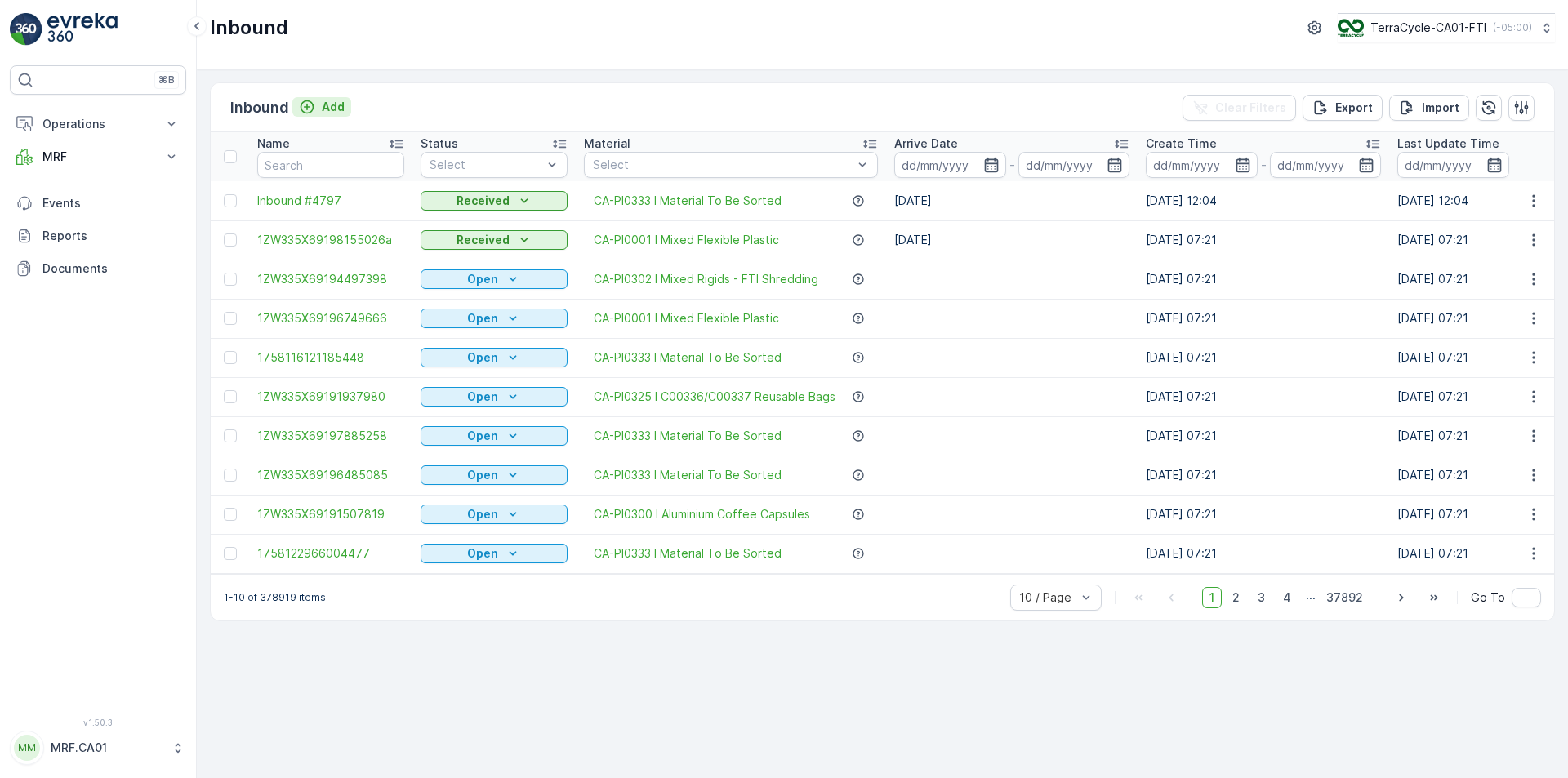
click at [332, 111] on p "Add" at bounding box center [333, 107] width 23 height 16
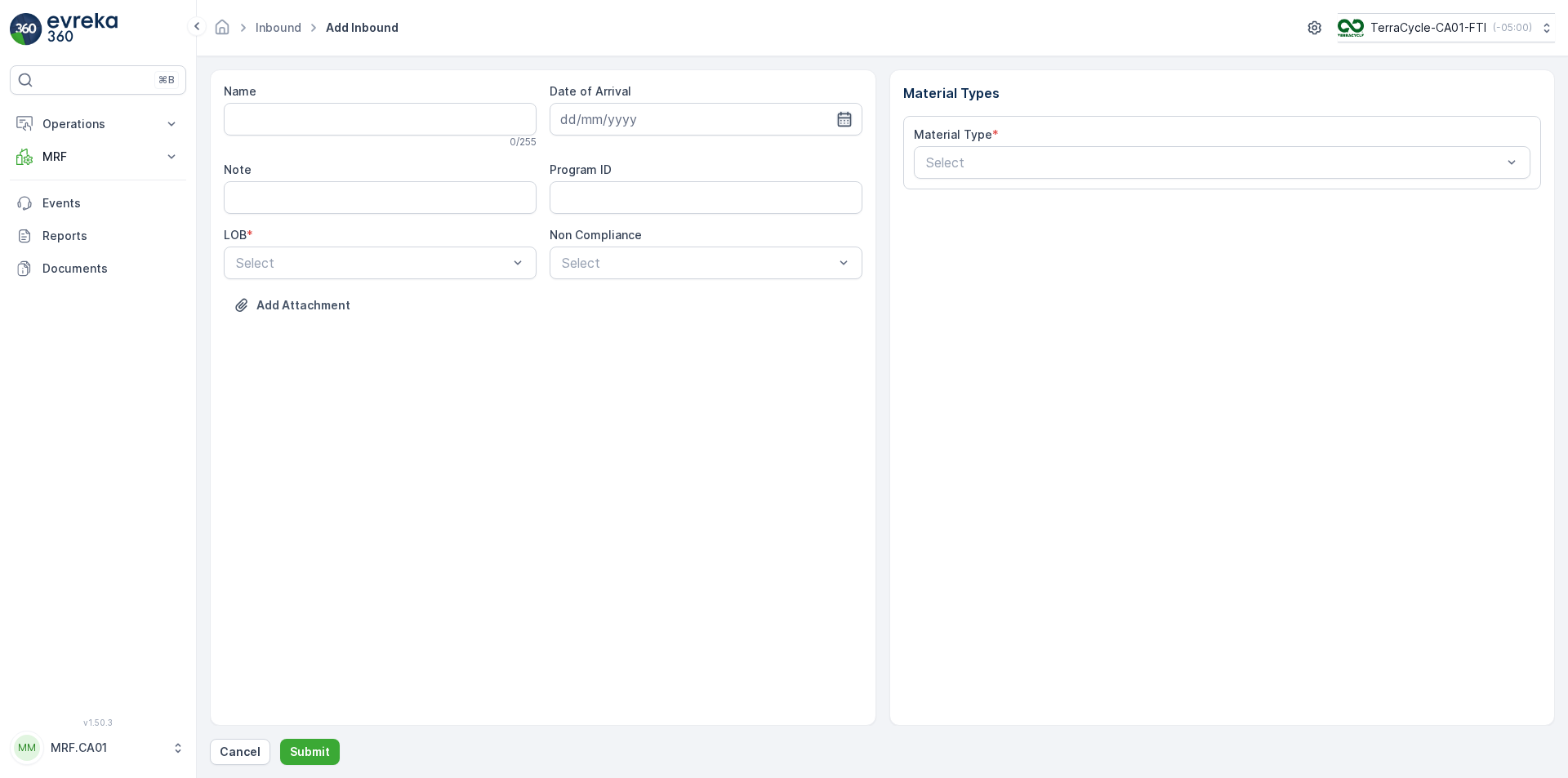
click at [841, 114] on icon "button" at bounding box center [844, 119] width 14 height 15
click at [693, 286] on div "18" at bounding box center [695, 289] width 26 height 26
type input "[DATE]"
click at [459, 322] on div "ZWB" at bounding box center [380, 330] width 313 height 27
click at [241, 754] on p "Cancel" at bounding box center [240, 752] width 41 height 16
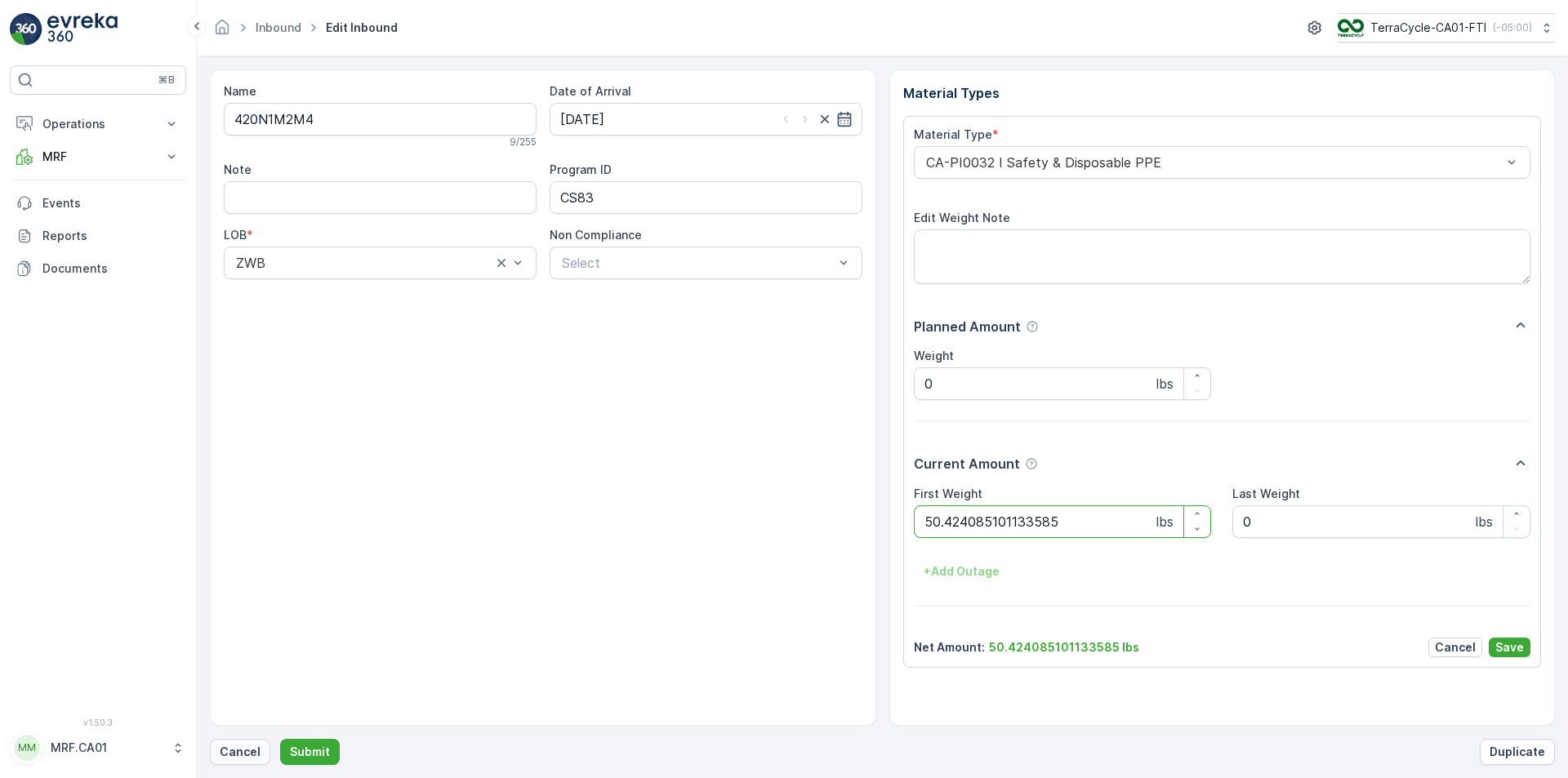
click at [237, 745] on p "Cancel" at bounding box center [240, 752] width 41 height 16
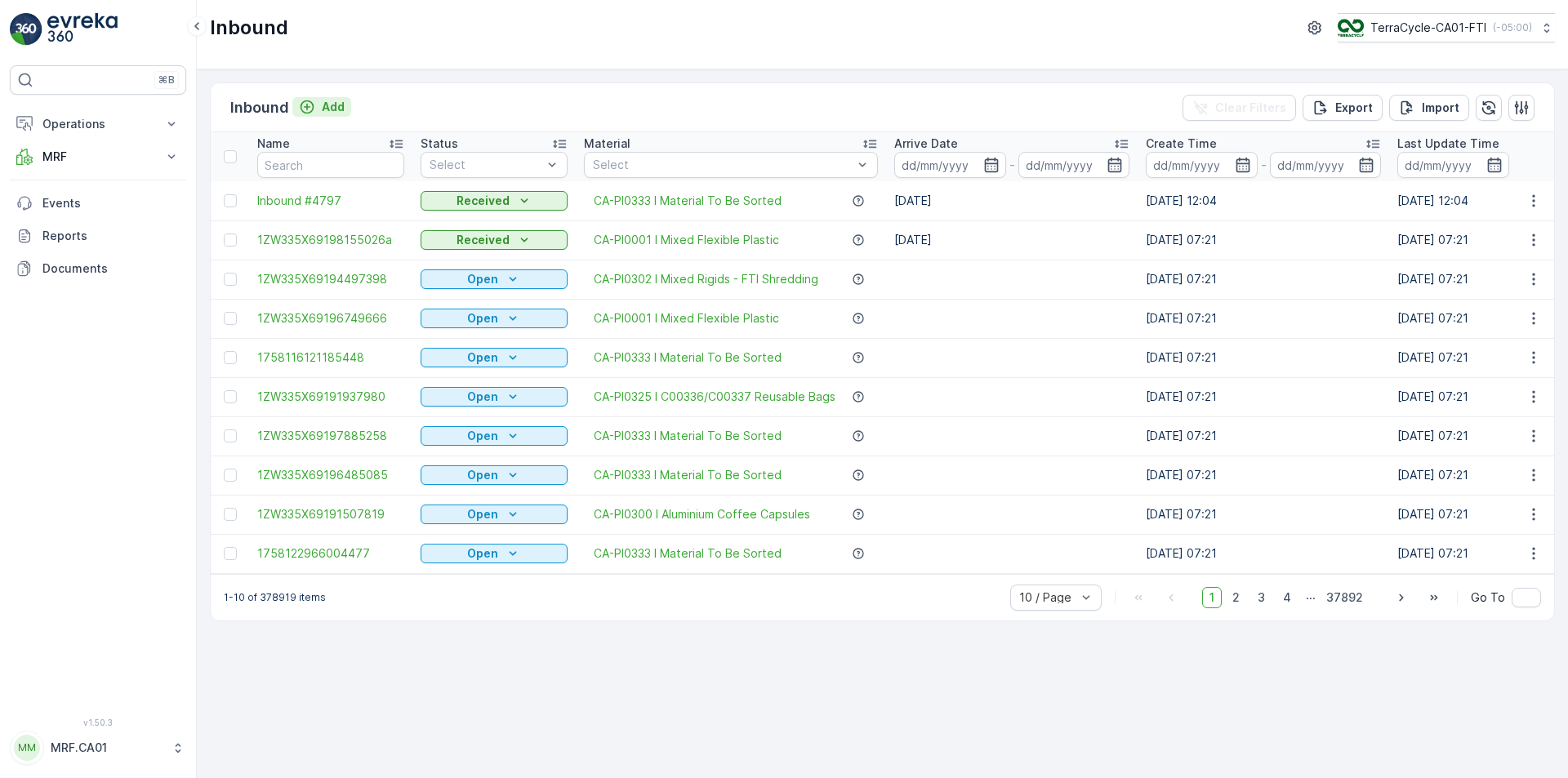
click at [328, 107] on p "Add" at bounding box center [333, 107] width 23 height 16
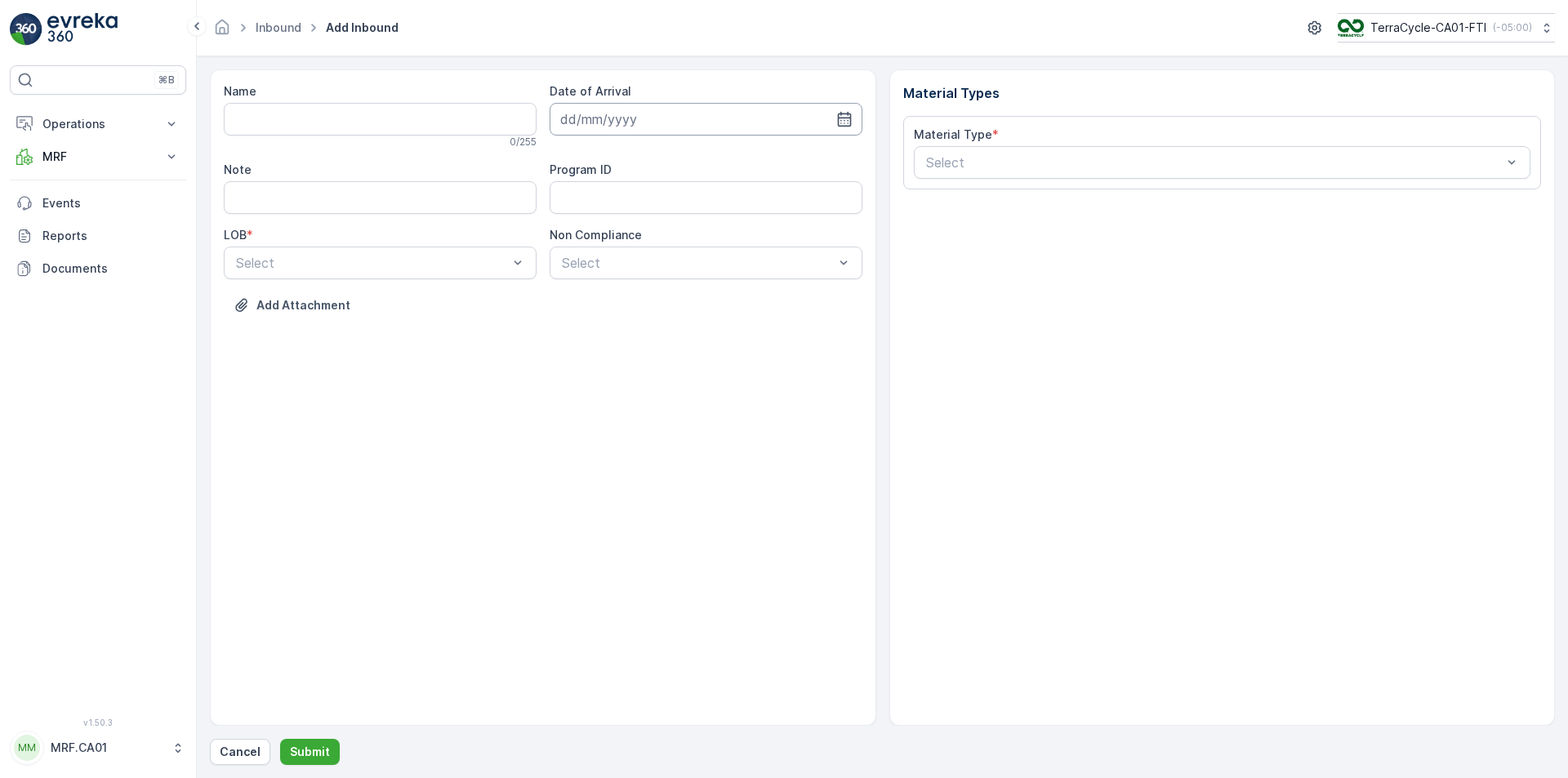
click at [854, 120] on input at bounding box center [705, 119] width 313 height 33
drag, startPoint x: 688, startPoint y: 287, endPoint x: 647, endPoint y: 280, distance: 41.6
click at [688, 286] on div "18" at bounding box center [695, 289] width 26 height 26
type input "[DATE]"
drag, startPoint x: 461, startPoint y: 324, endPoint x: 548, endPoint y: 276, distance: 99.4
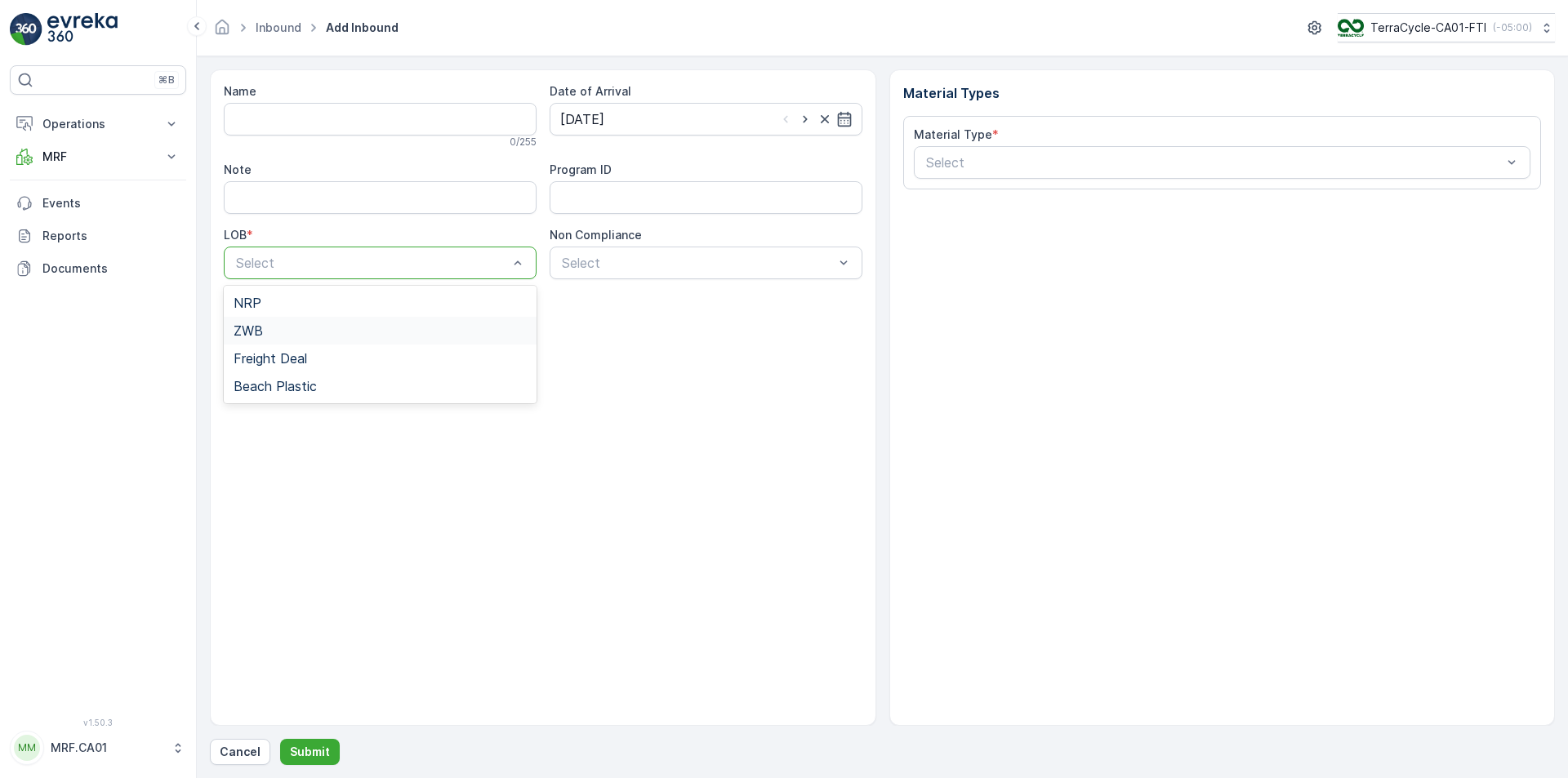
click at [463, 322] on div "ZWB" at bounding box center [380, 330] width 313 height 27
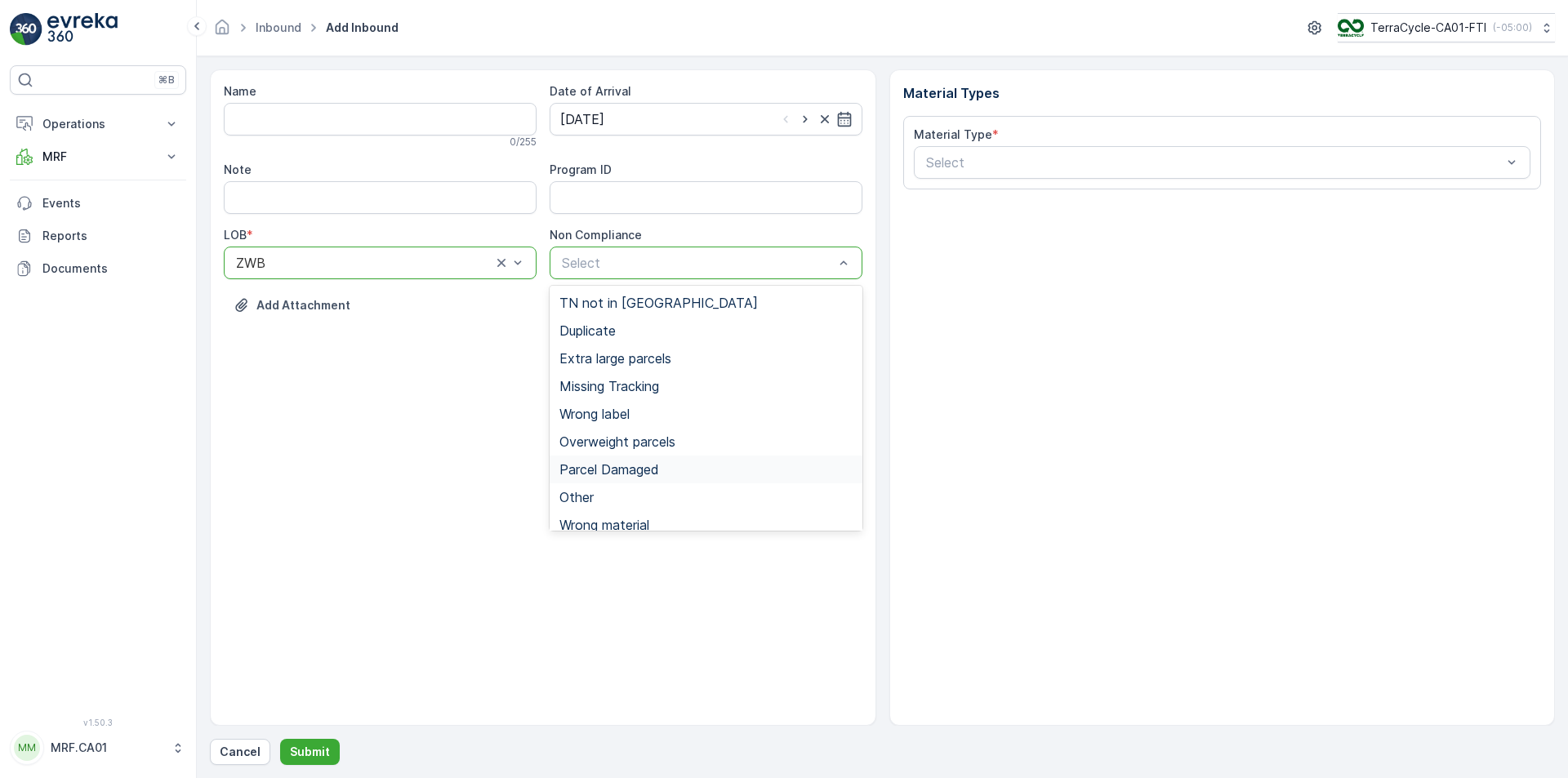
click at [643, 462] on span "Parcel Damaged" at bounding box center [608, 469] width 100 height 15
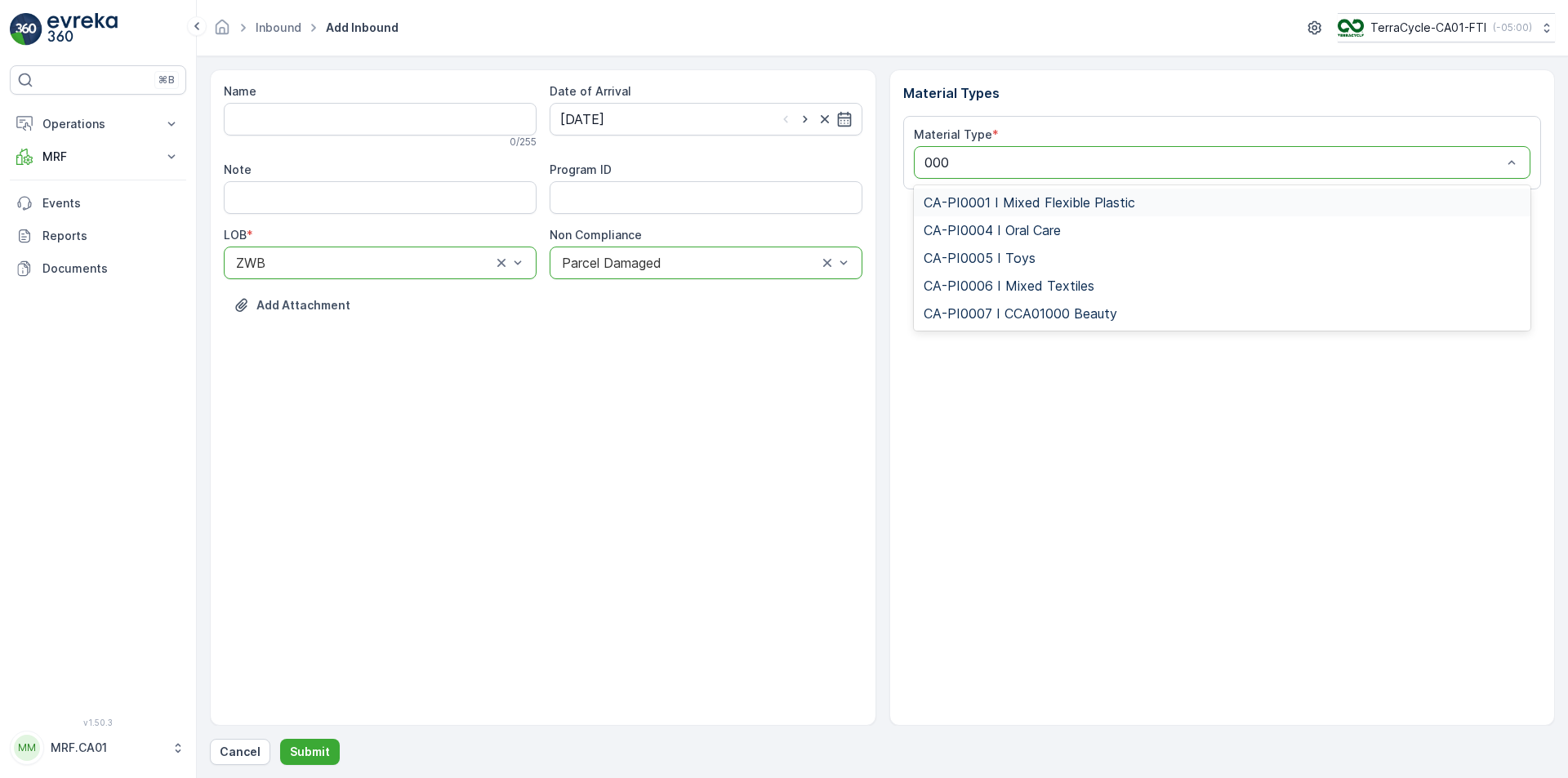
type input "0001"
click at [1019, 190] on div "CA-PI0001 I Mixed Flexible Plastic" at bounding box center [1222, 202] width 617 height 27
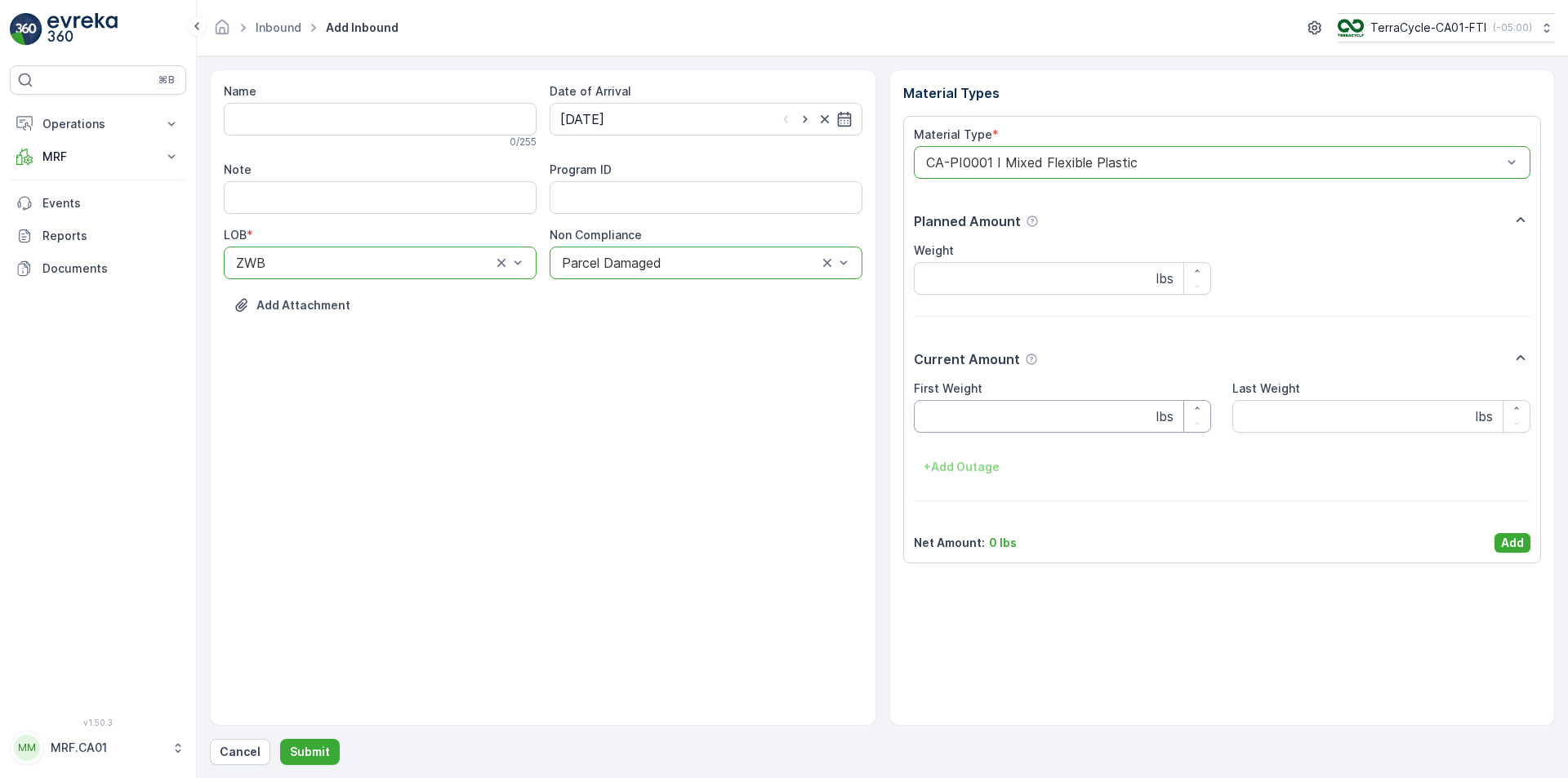
click at [1017, 418] on Weight "First Weight" at bounding box center [1063, 416] width 298 height 33
type Weight "35"
click at [1503, 537] on p "Add" at bounding box center [1512, 543] width 23 height 16
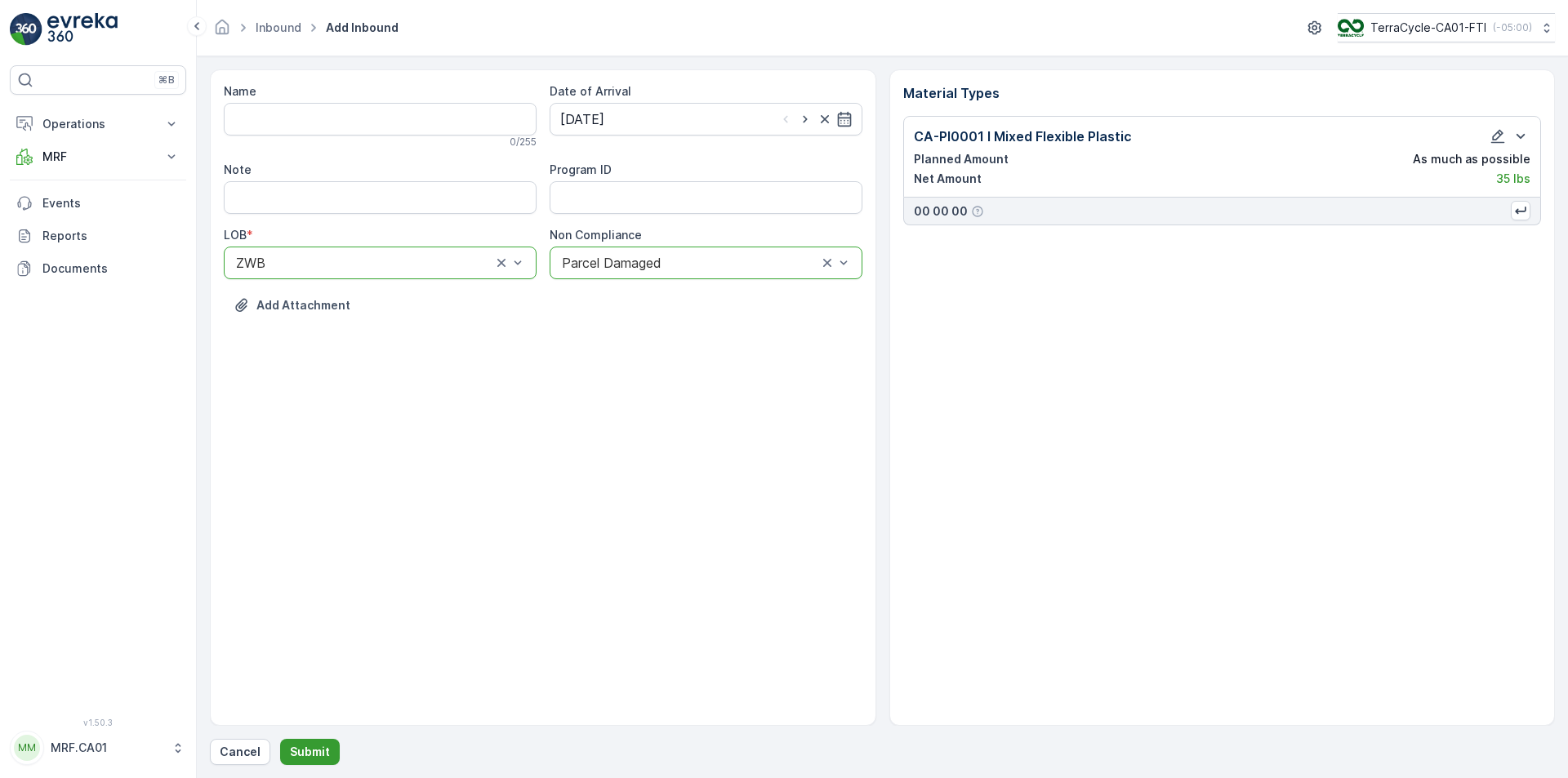
click at [313, 749] on p "Submit" at bounding box center [309, 752] width 40 height 16
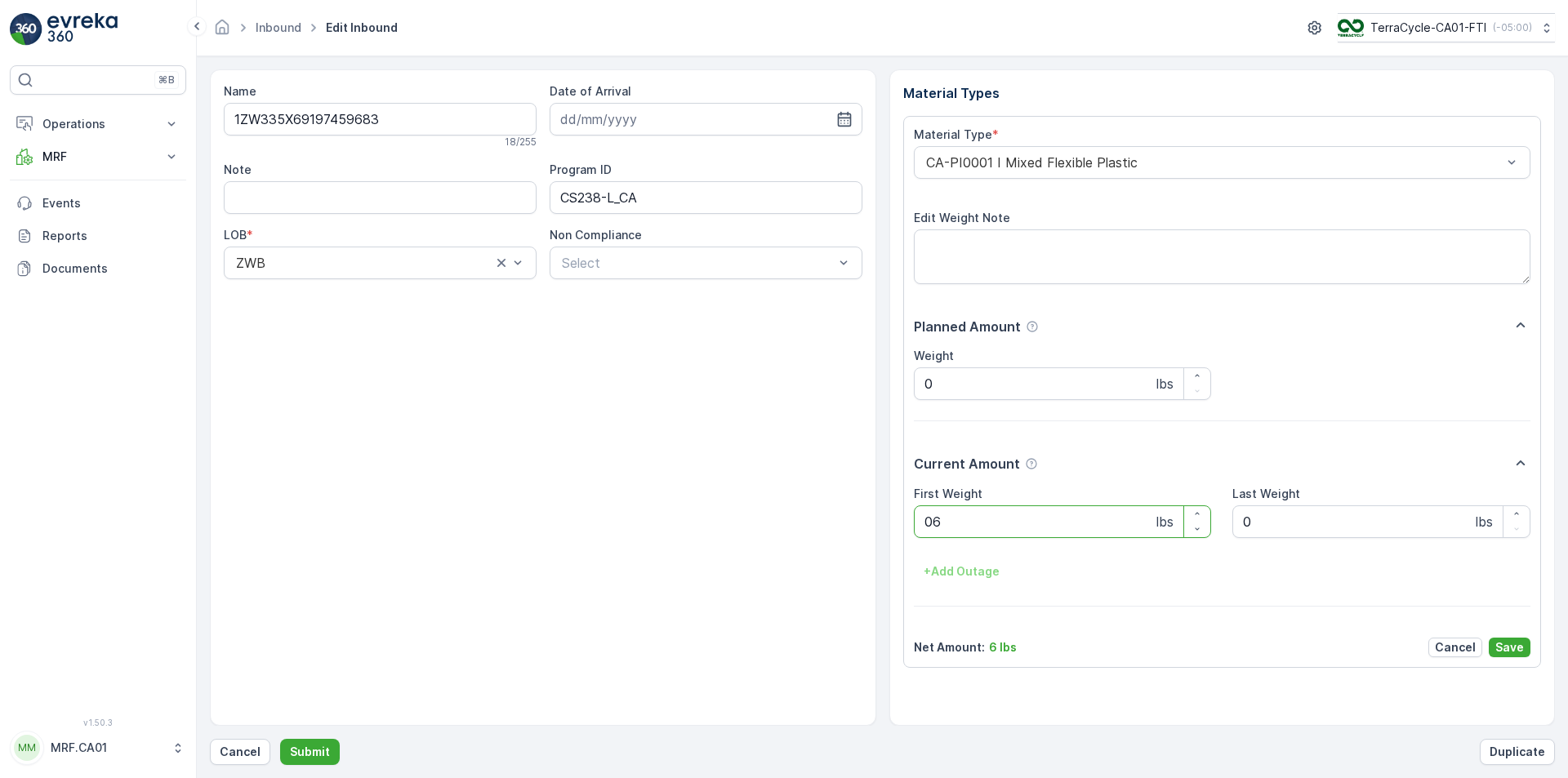
type Weight "062"
click at [280, 739] on button "Submit" at bounding box center [310, 752] width 60 height 26
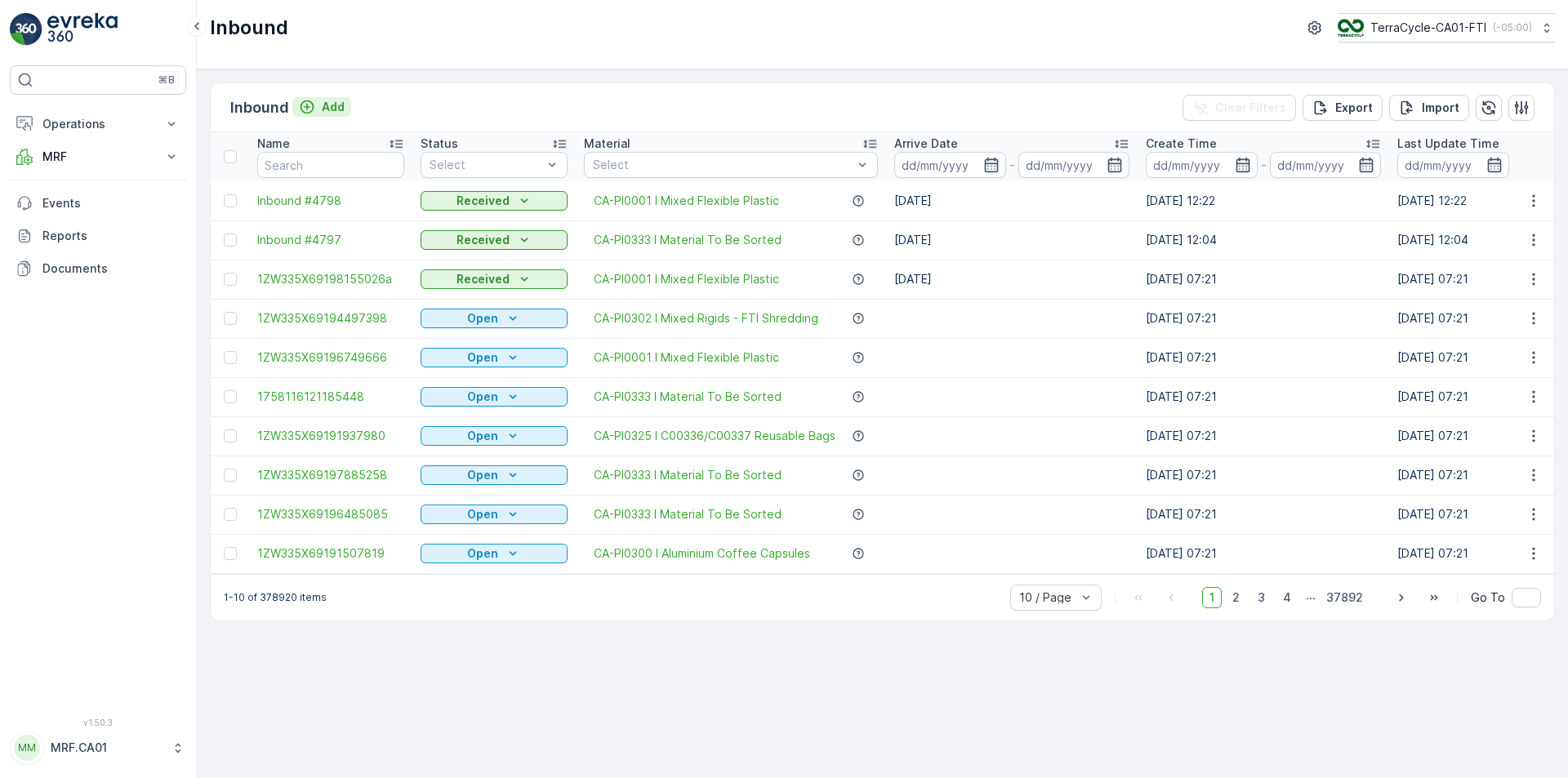
click at [326, 113] on p "Add" at bounding box center [333, 107] width 23 height 16
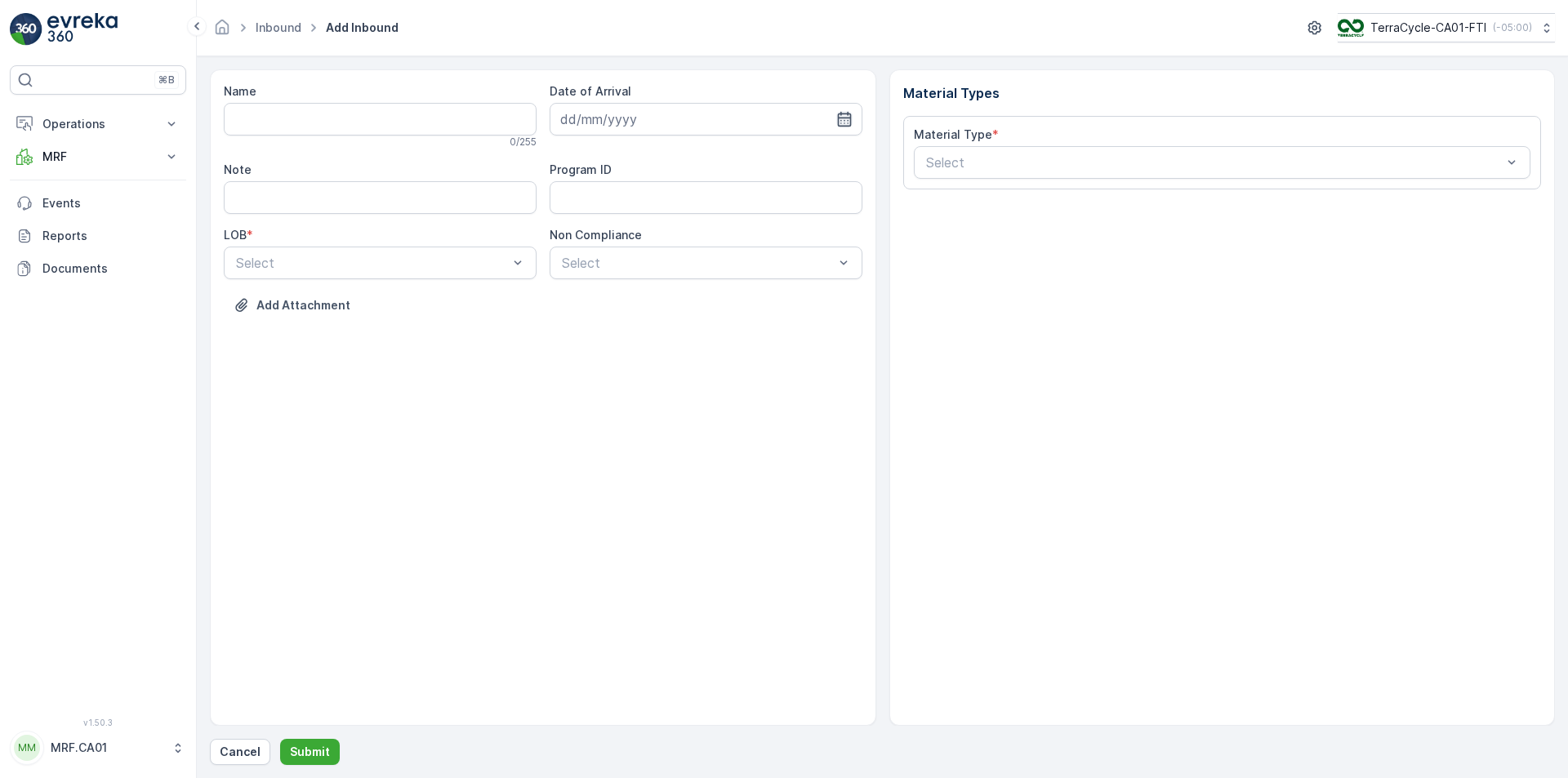
click at [841, 112] on icon "button" at bounding box center [844, 119] width 16 height 16
click at [697, 286] on div "18" at bounding box center [695, 289] width 26 height 26
type input "[DATE]"
click at [450, 325] on div "ZWB" at bounding box center [380, 330] width 293 height 15
click at [616, 251] on div "Select" at bounding box center [705, 262] width 313 height 33
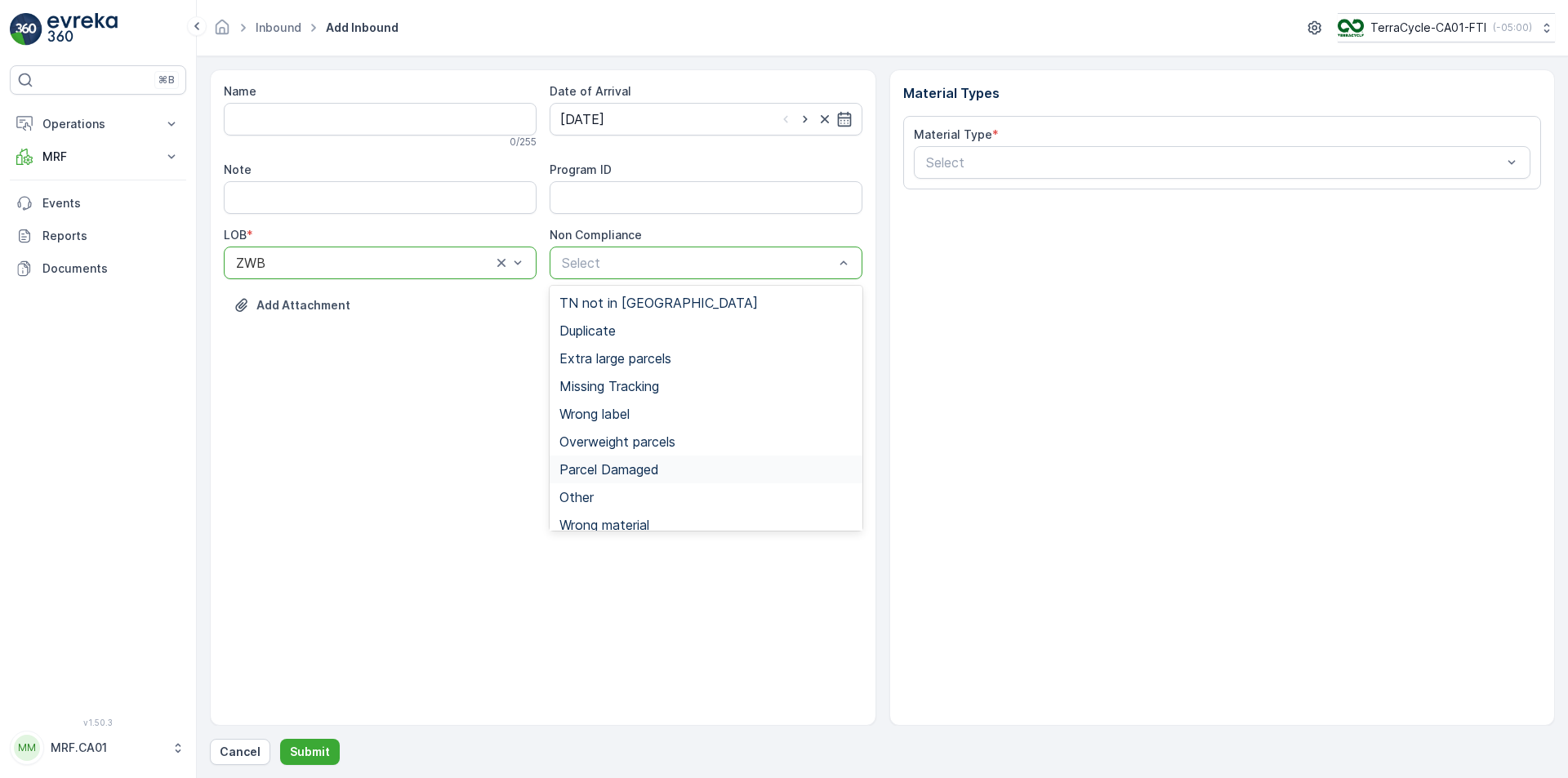
click at [607, 472] on span "Parcel Damaged" at bounding box center [608, 469] width 100 height 15
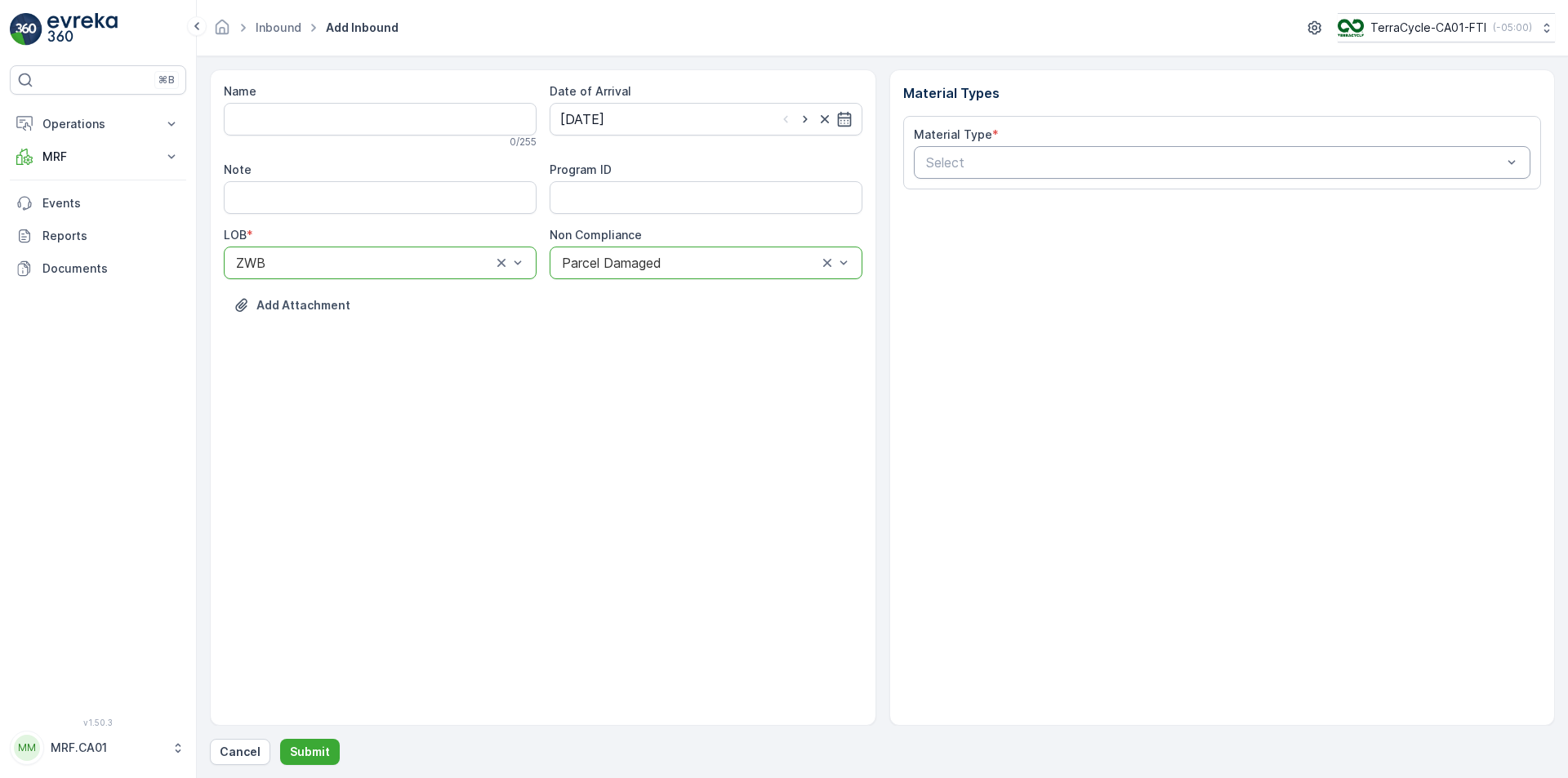
click at [1047, 177] on div "Select" at bounding box center [1222, 162] width 617 height 33
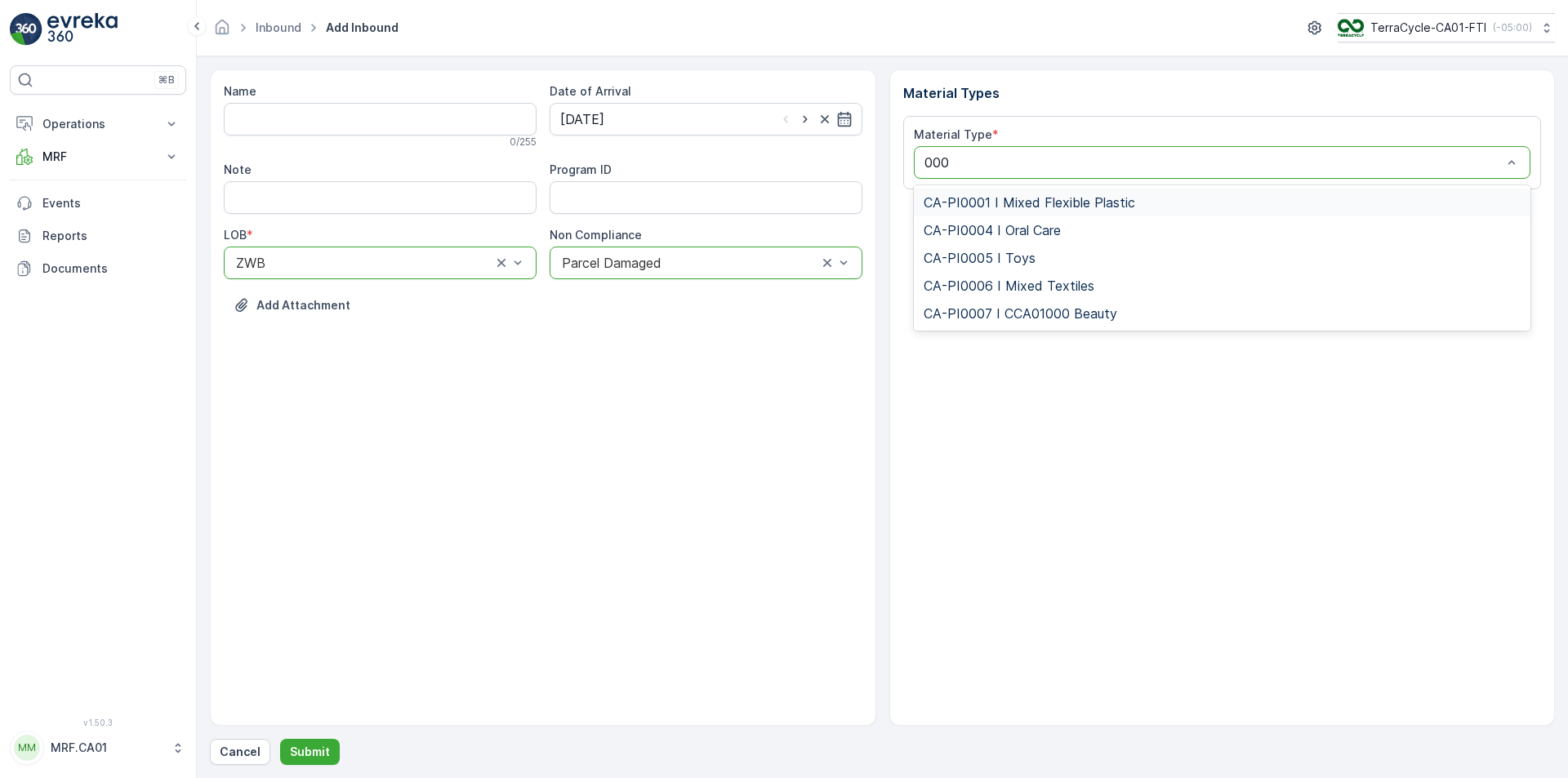
type input "0001"
click at [1023, 213] on div "CA-PI0001 I Mixed Flexible Plastic" at bounding box center [1222, 202] width 617 height 27
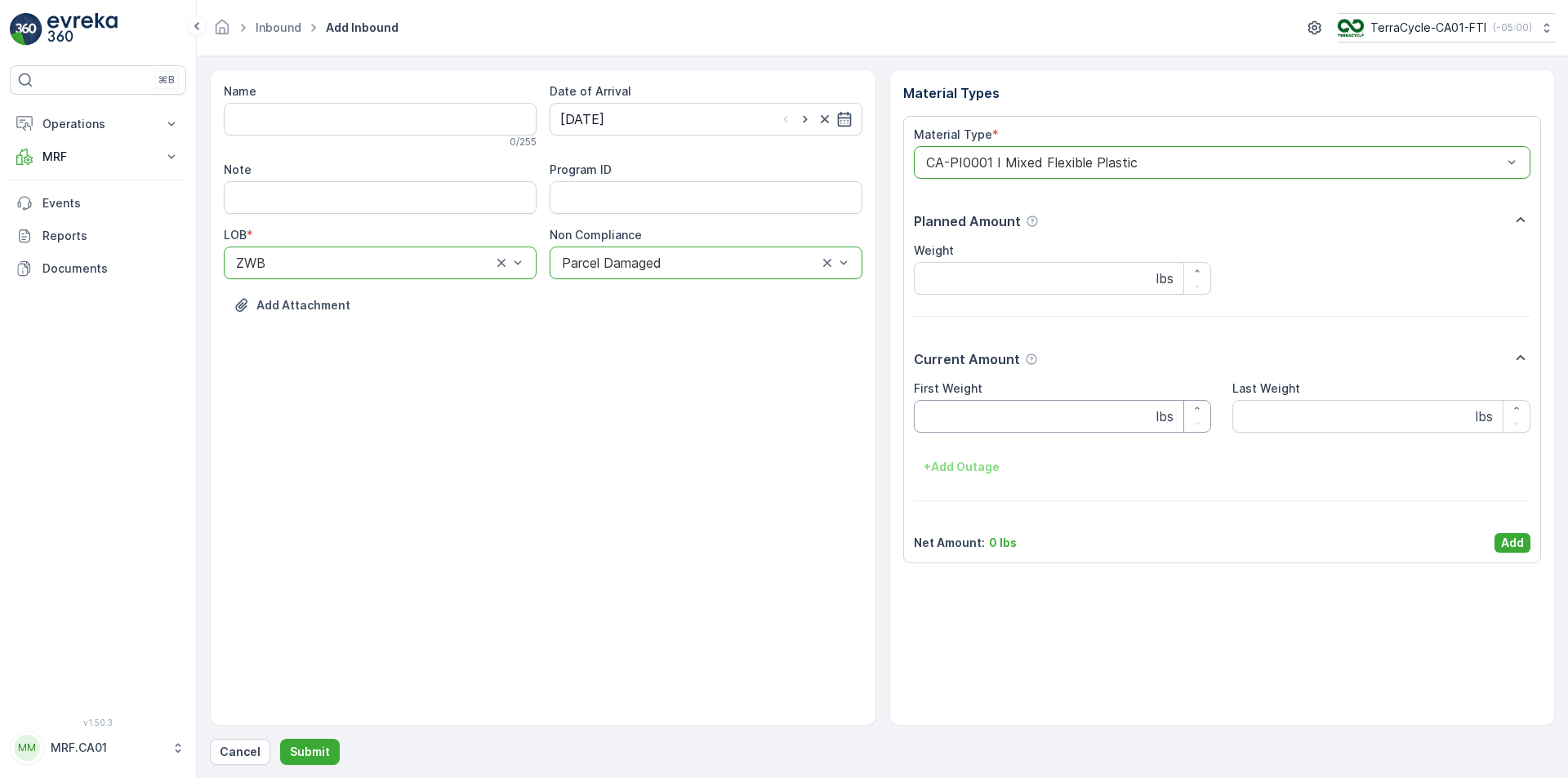
click at [972, 420] on Weight "First Weight" at bounding box center [1063, 416] width 298 height 33
type Weight "42"
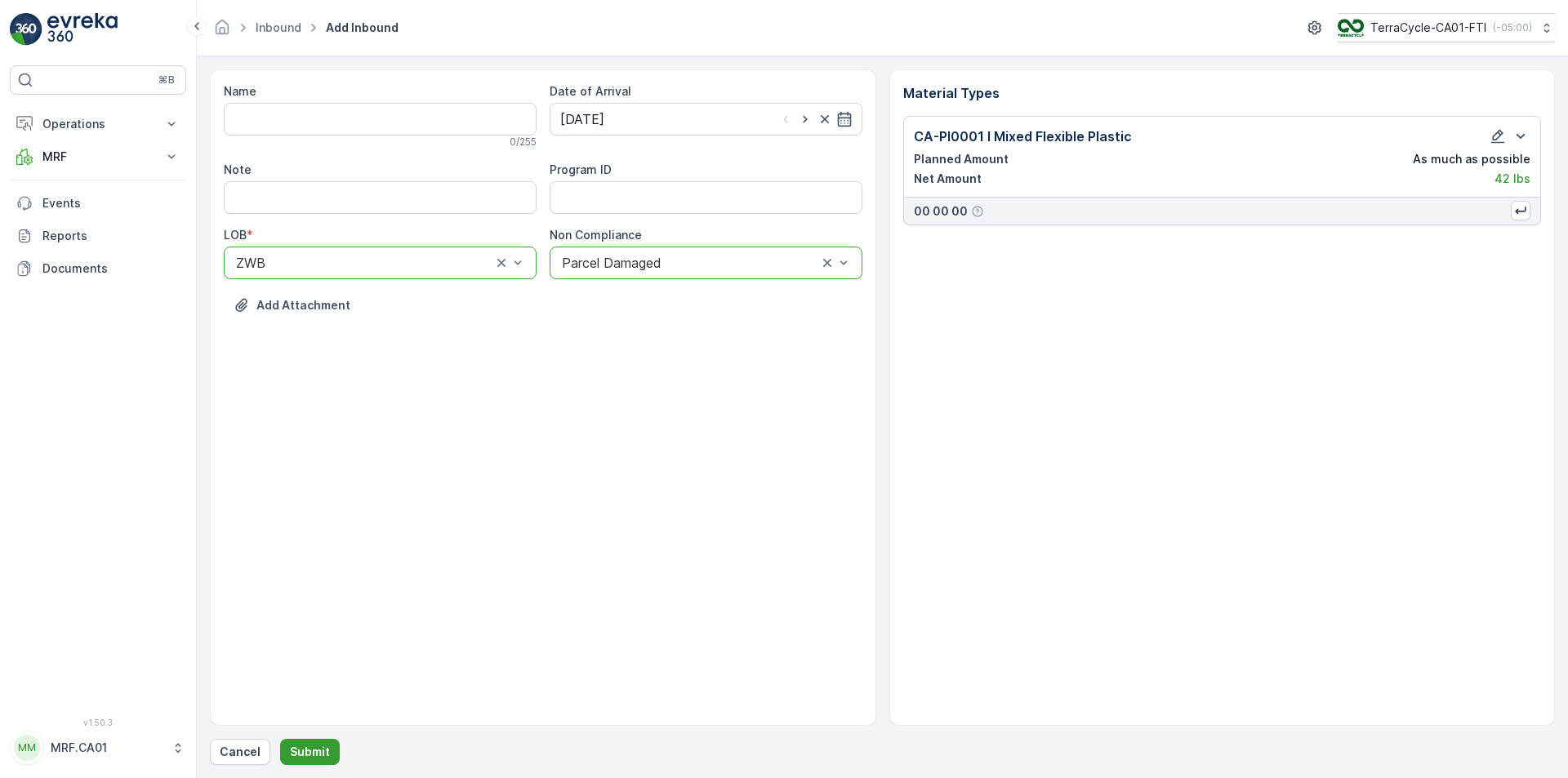
click at [313, 758] on p "Submit" at bounding box center [309, 752] width 40 height 16
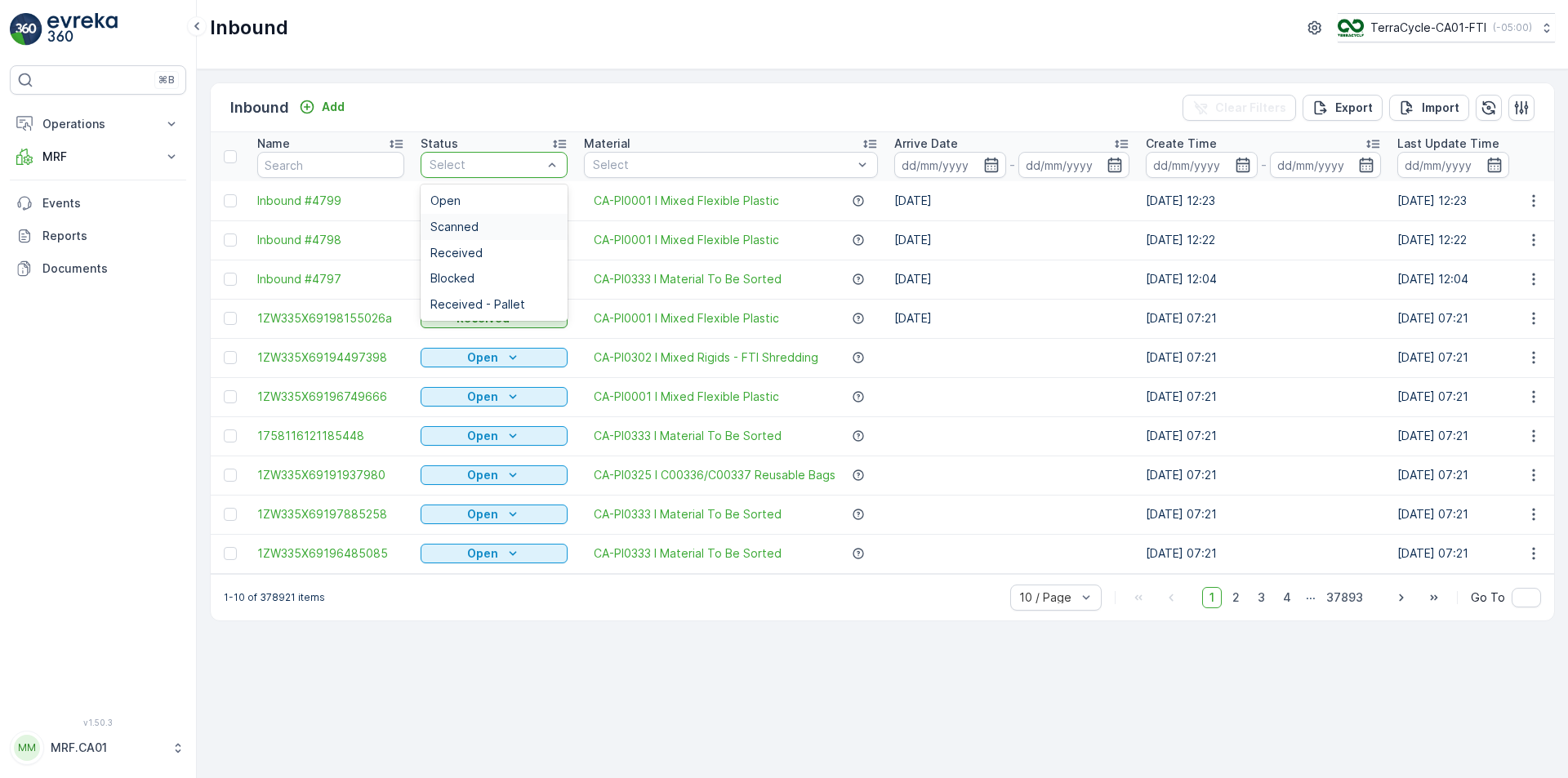
click at [521, 225] on div "Scanned" at bounding box center [494, 227] width 127 height 13
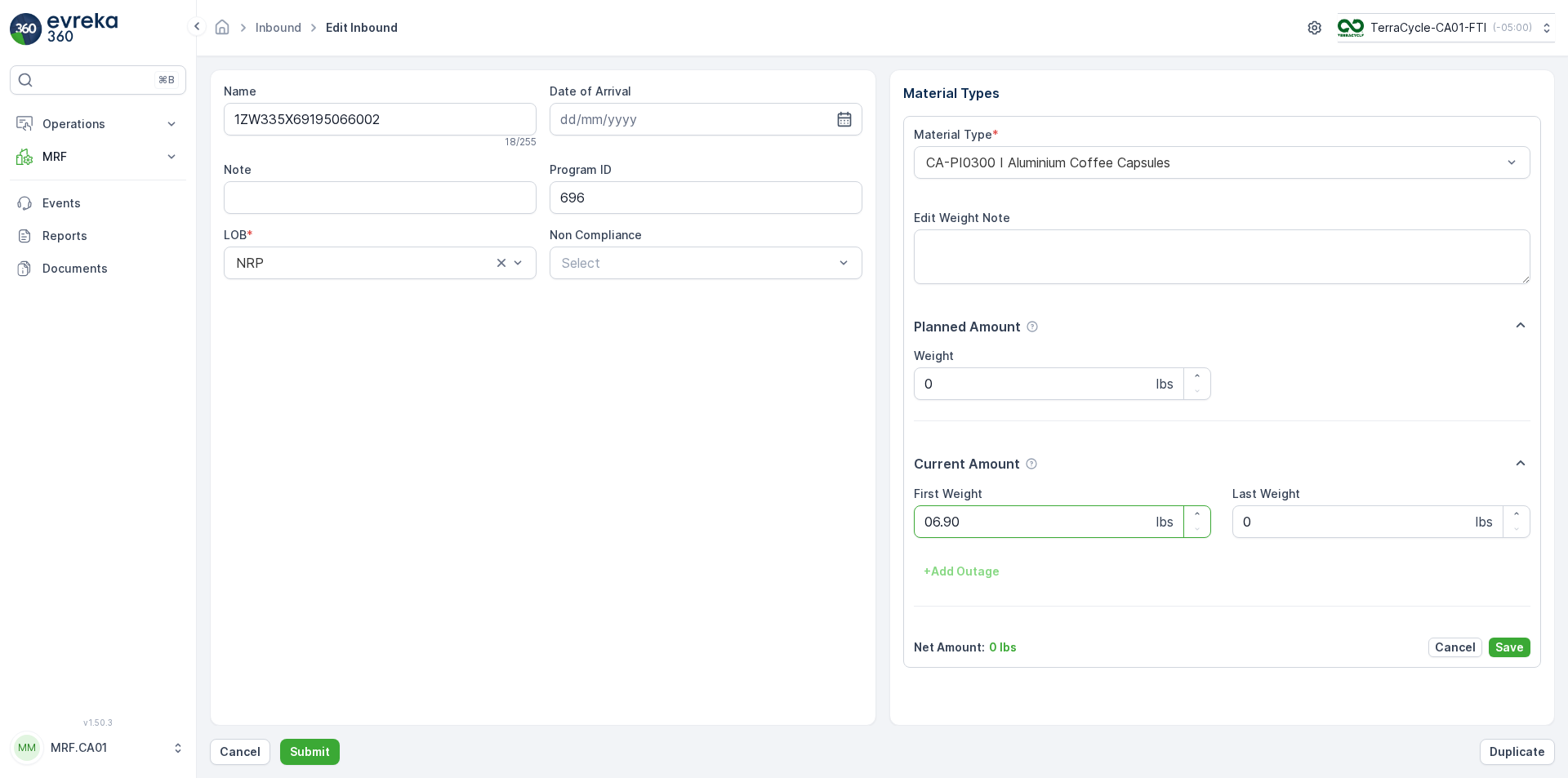
click at [280, 739] on button "Submit" at bounding box center [310, 752] width 60 height 26
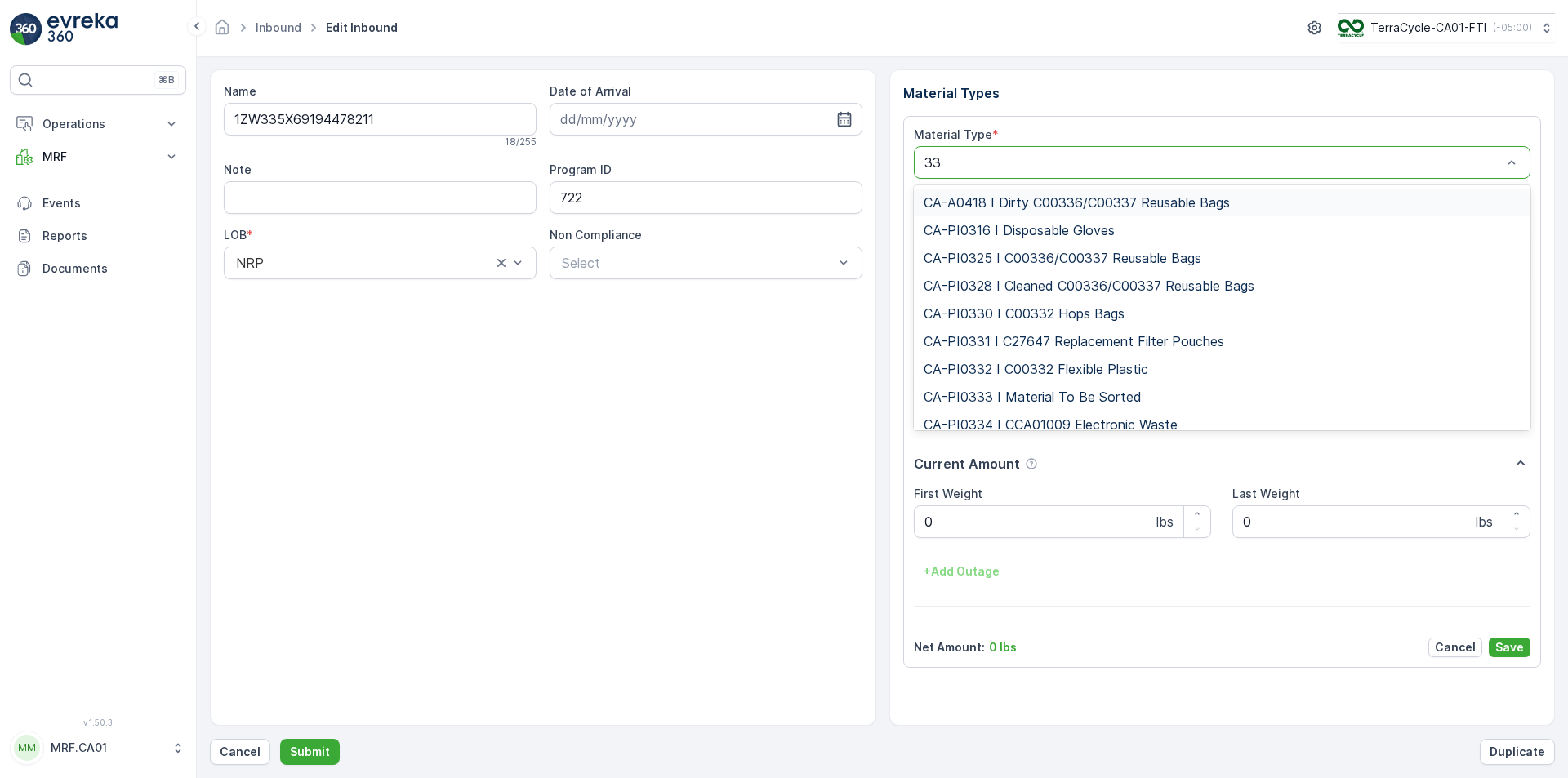
type input "333"
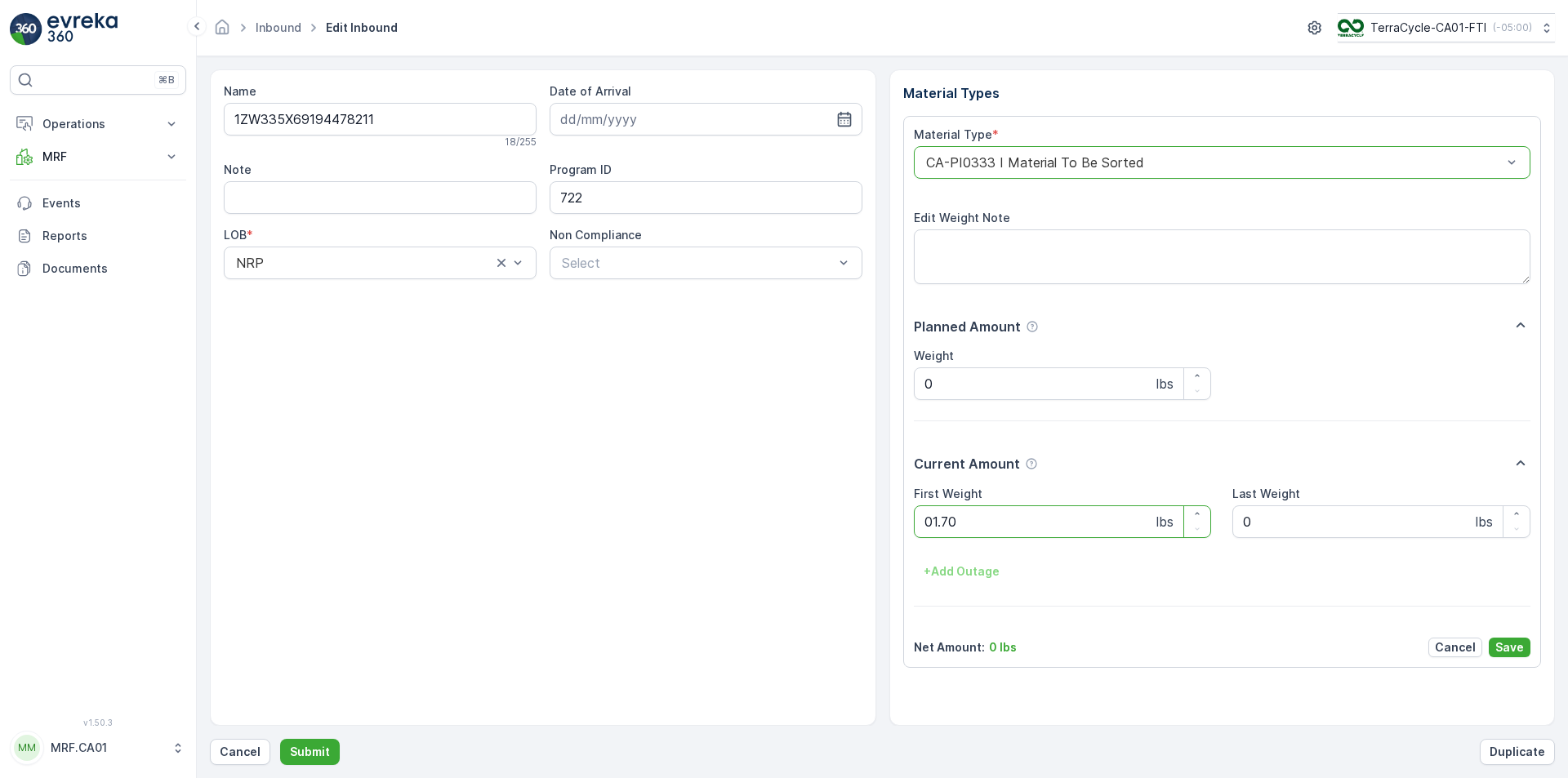
click at [280, 739] on button "Submit" at bounding box center [310, 752] width 60 height 26
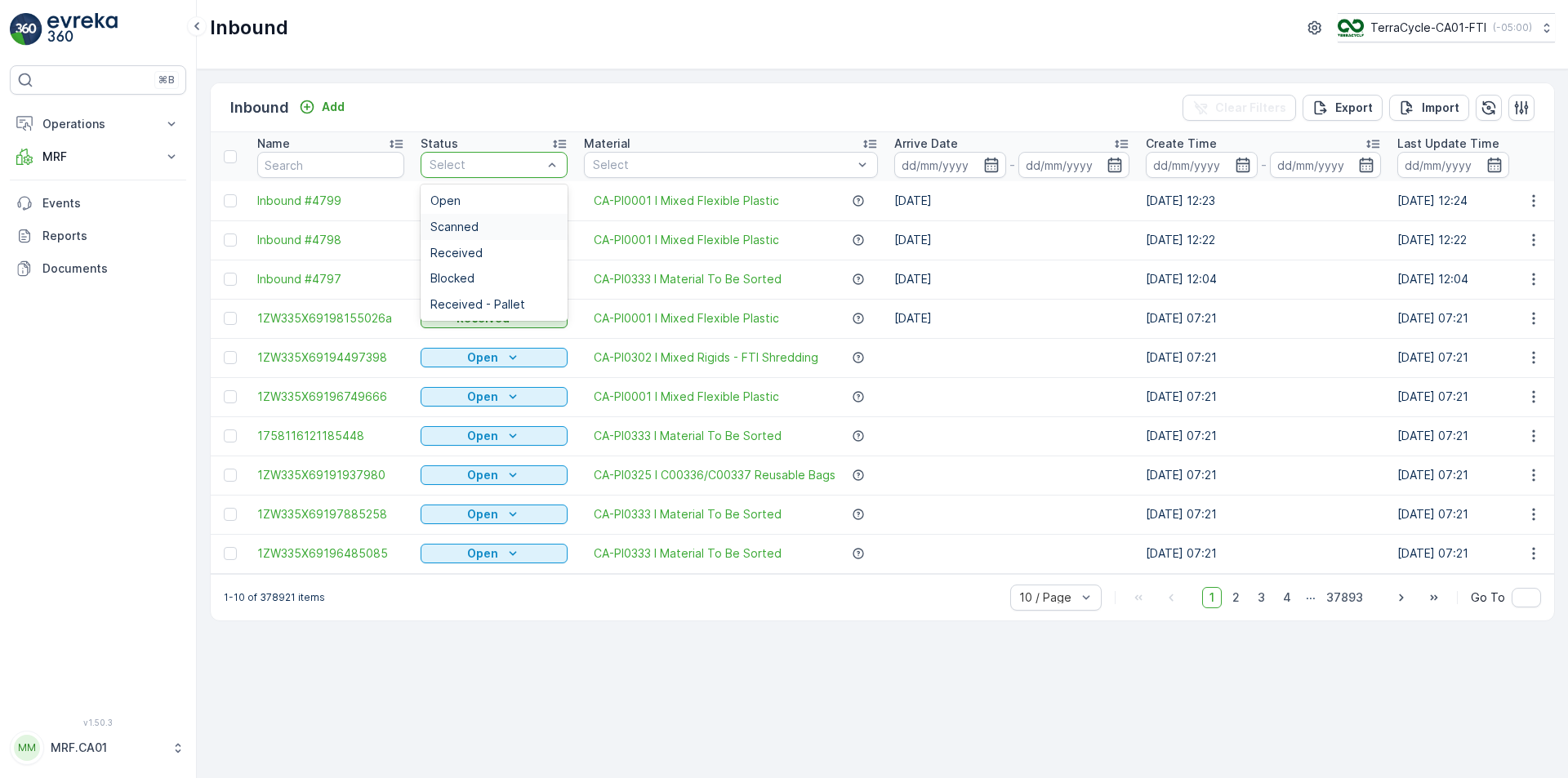
click at [506, 228] on div "Scanned" at bounding box center [494, 227] width 127 height 13
